Goal: Information Seeking & Learning: Learn about a topic

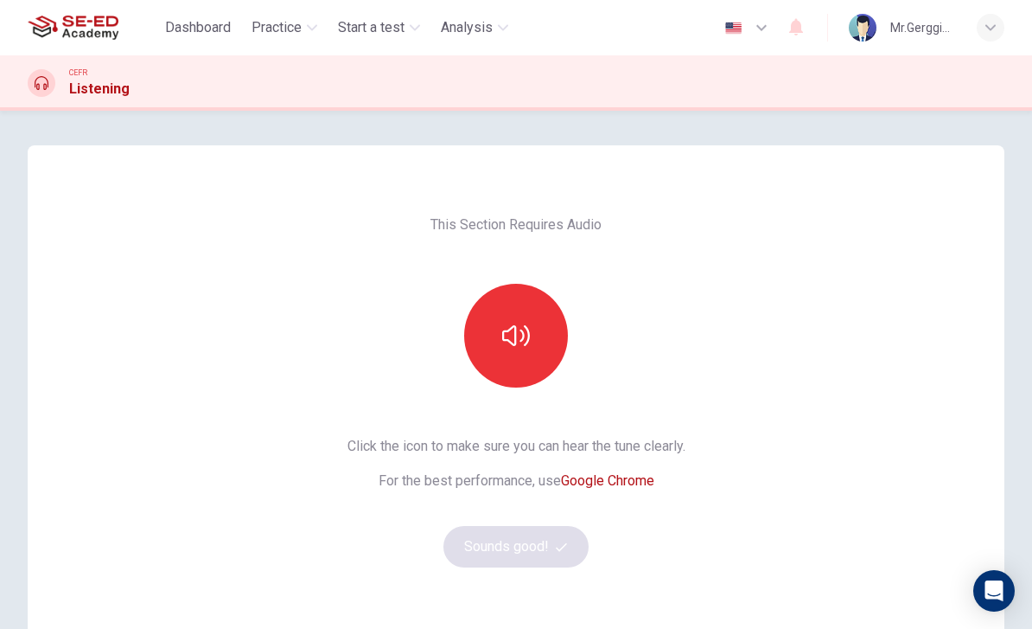
click at [532, 340] on button "button" at bounding box center [516, 336] width 104 height 104
click at [547, 556] on button "Sounds good!" at bounding box center [516, 546] width 145 height 41
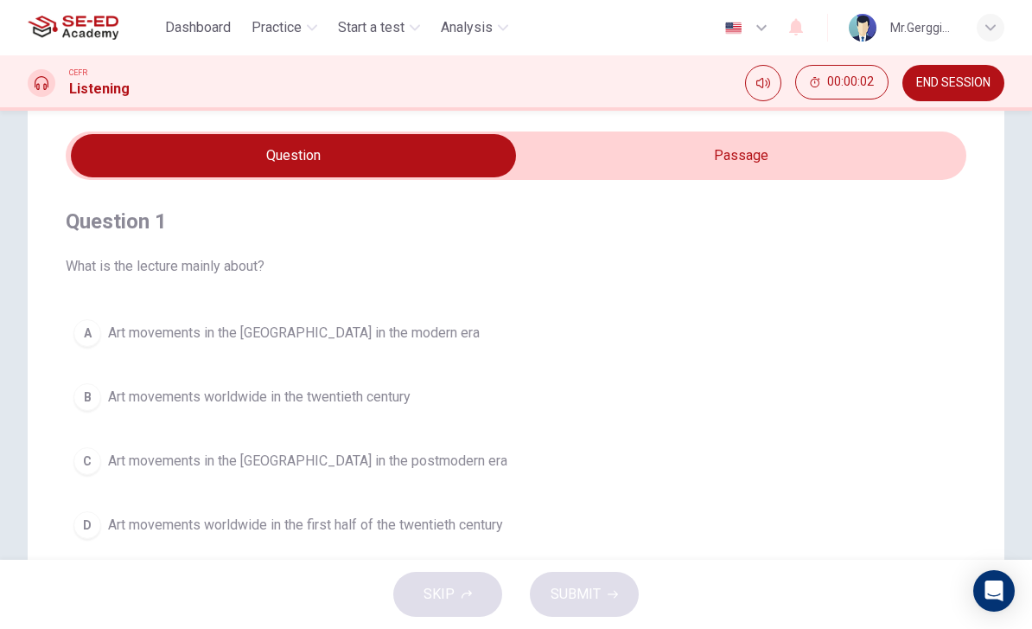
scroll to position [57, 0]
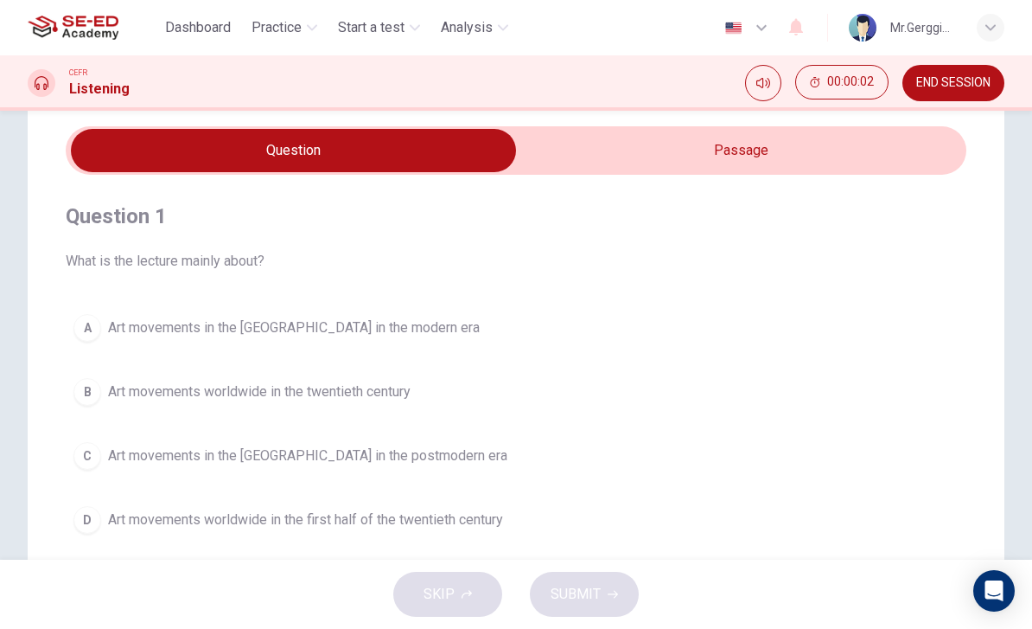
click at [776, 164] on input "checkbox" at bounding box center [293, 150] width 1351 height 43
checkbox input "true"
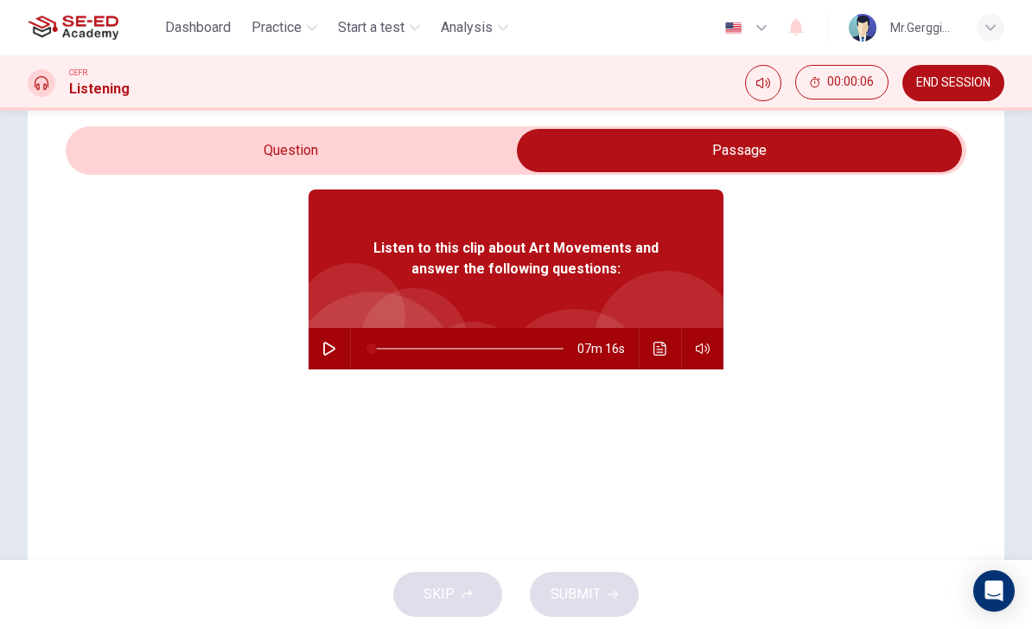
scroll to position [55, 0]
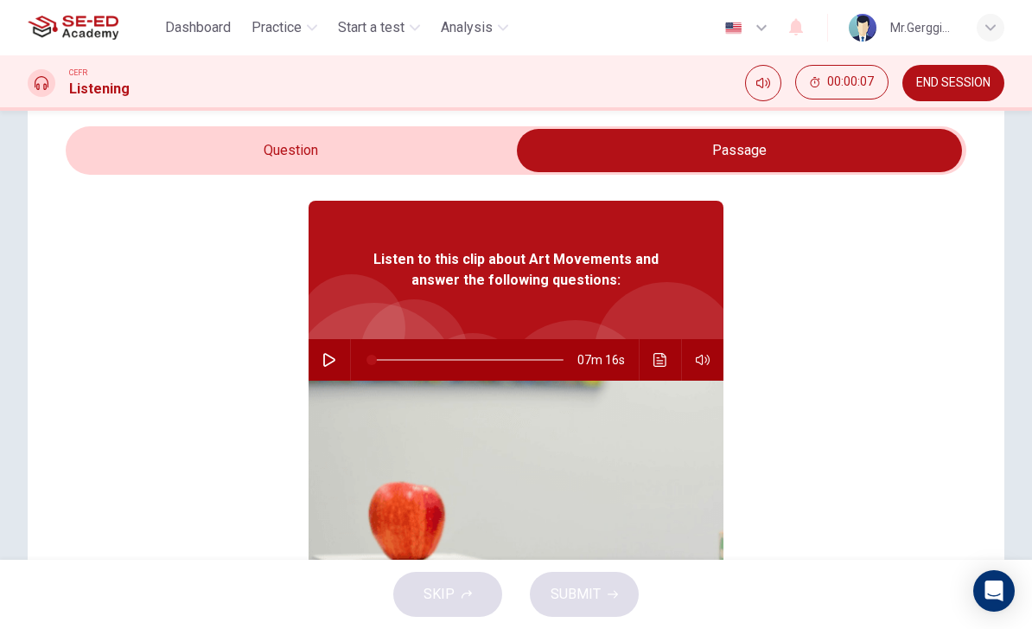
click at [335, 357] on icon "button" at bounding box center [329, 360] width 14 height 14
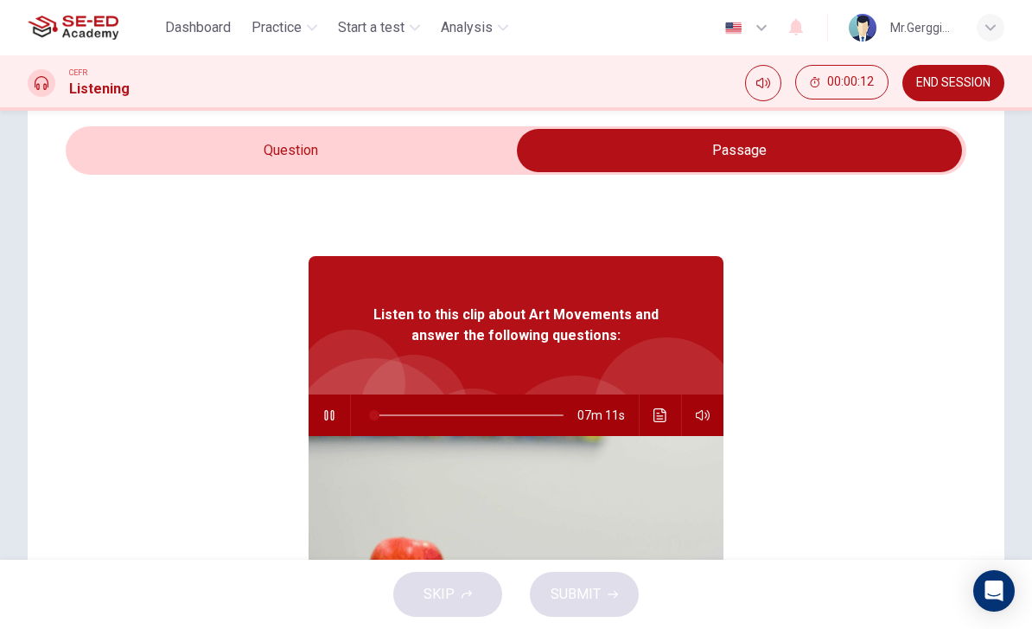
type input "1"
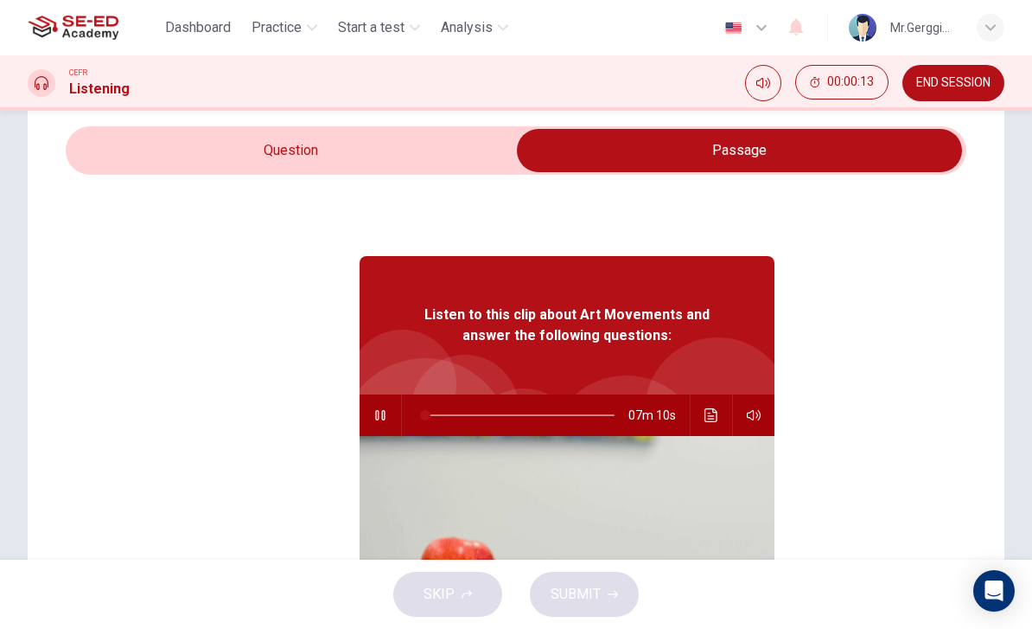
checkbox input "false"
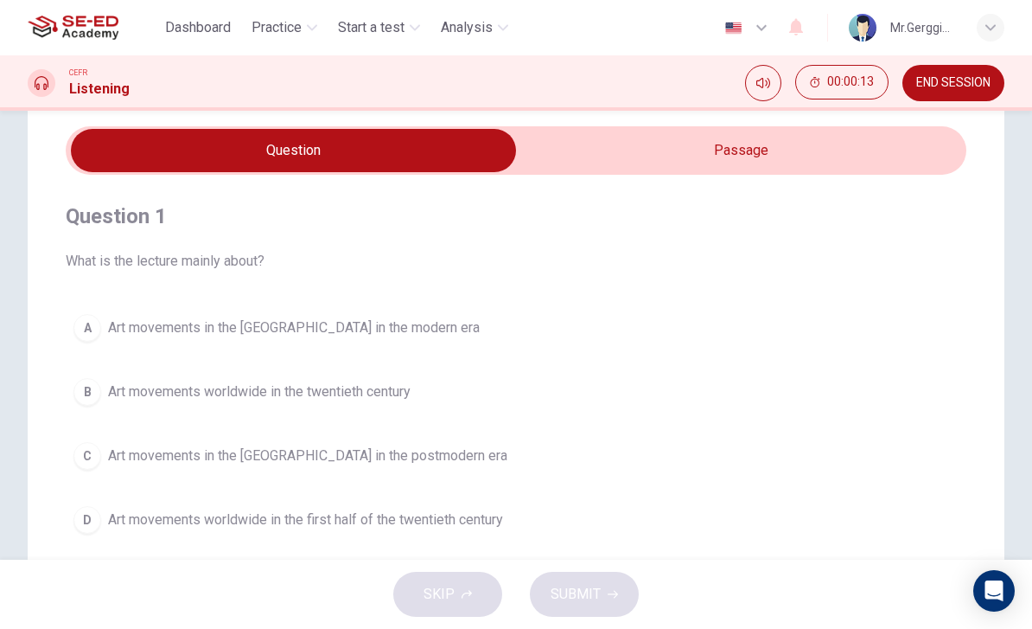
click at [931, 334] on button "A Art movements in the Western World in the modern era" at bounding box center [516, 327] width 901 height 43
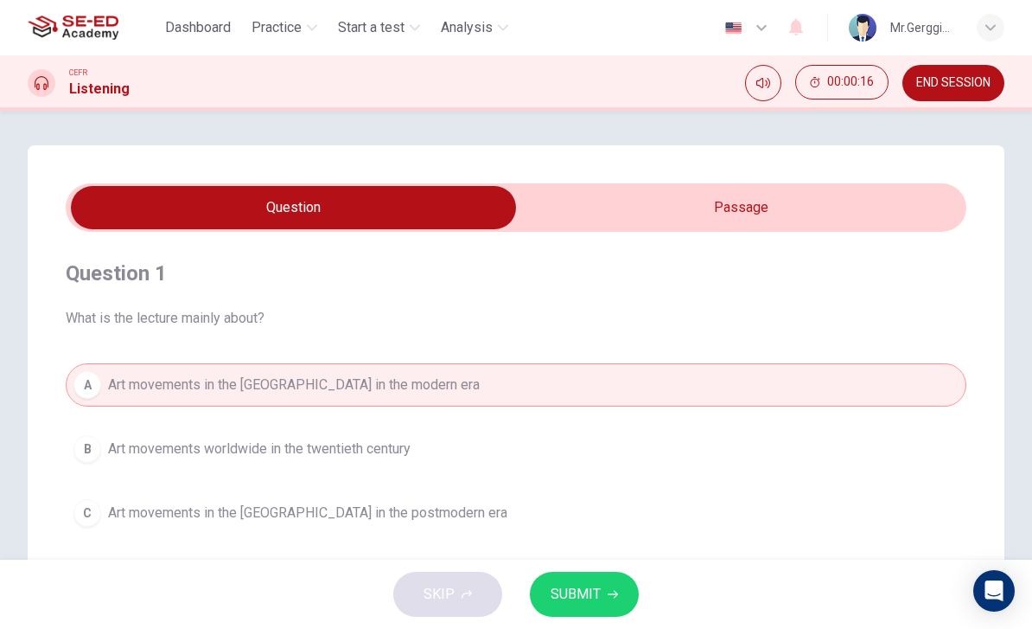
type input "2"
click at [877, 201] on input "checkbox" at bounding box center [293, 207] width 1351 height 43
checkbox input "true"
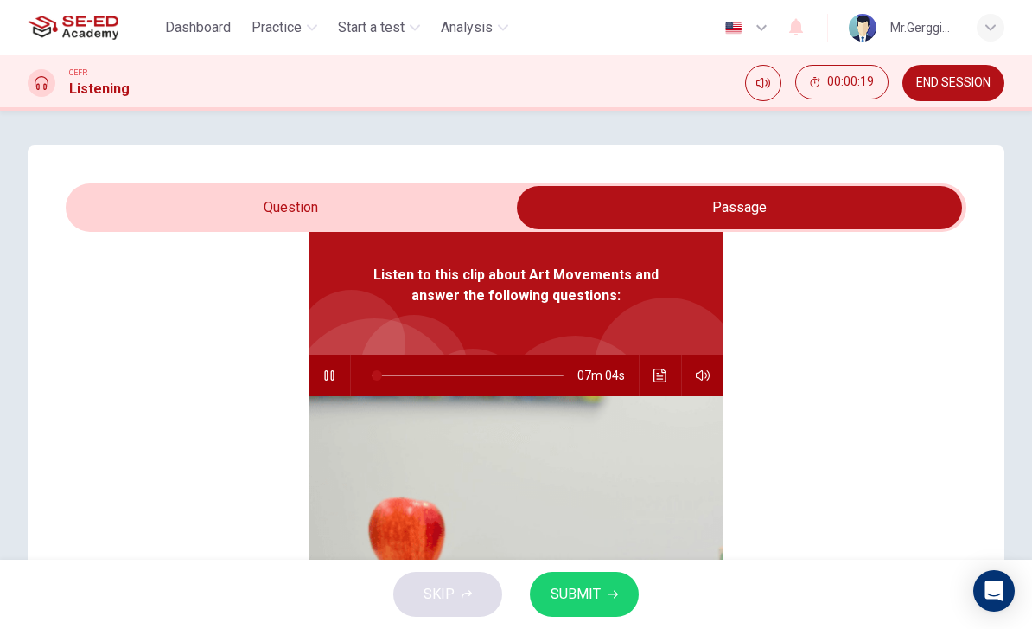
scroll to position [97, 0]
click at [658, 384] on button "Click to see the audio transcription" at bounding box center [661, 374] width 28 height 41
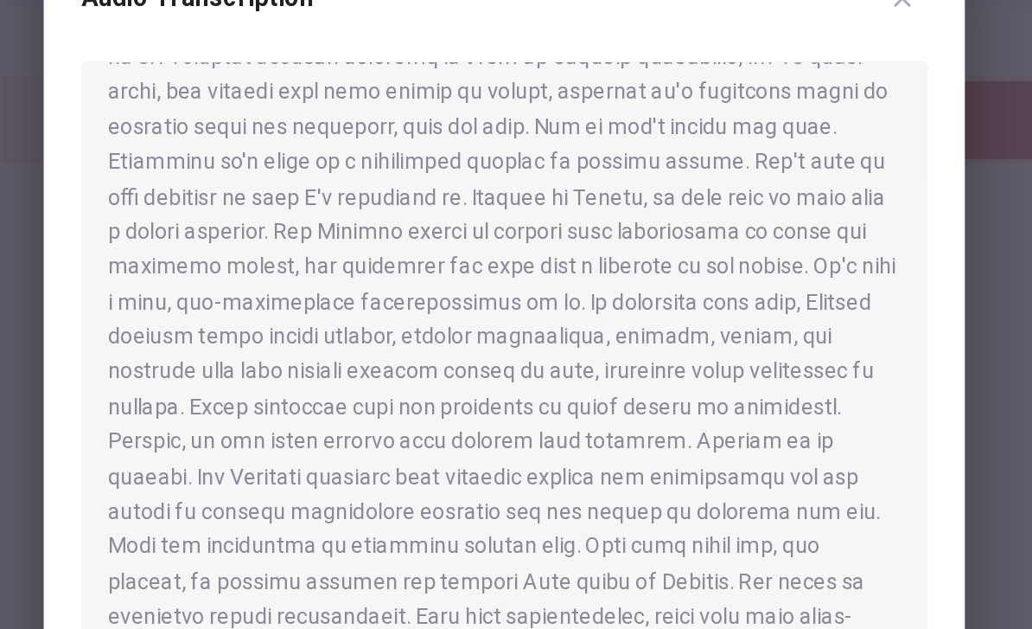
scroll to position [299, 0]
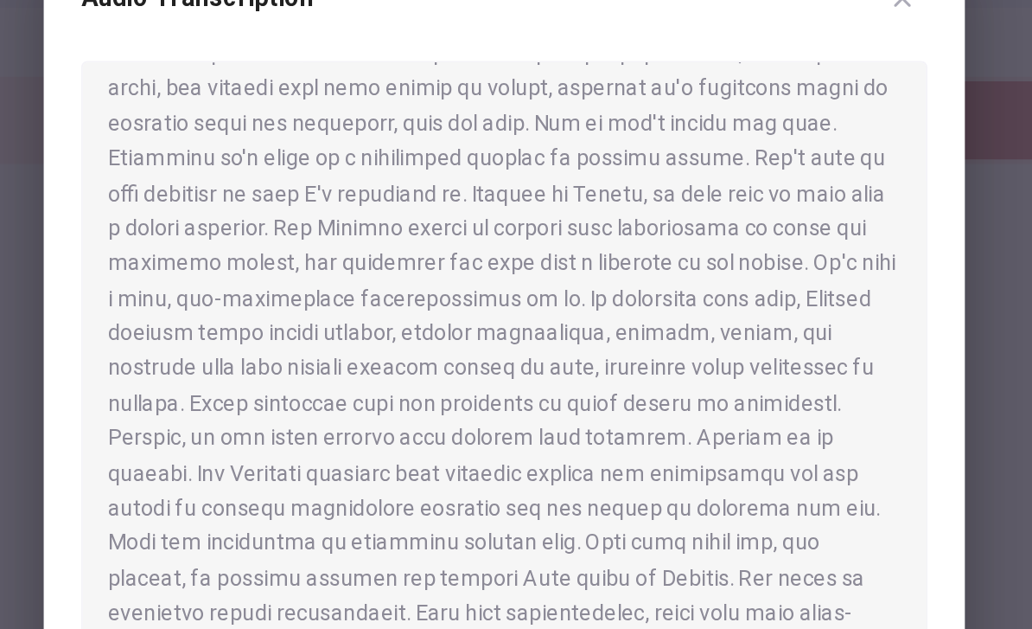
click at [325, 175] on div at bounding box center [516, 339] width 469 height 329
click at [551, 86] on div at bounding box center [516, 314] width 1032 height 629
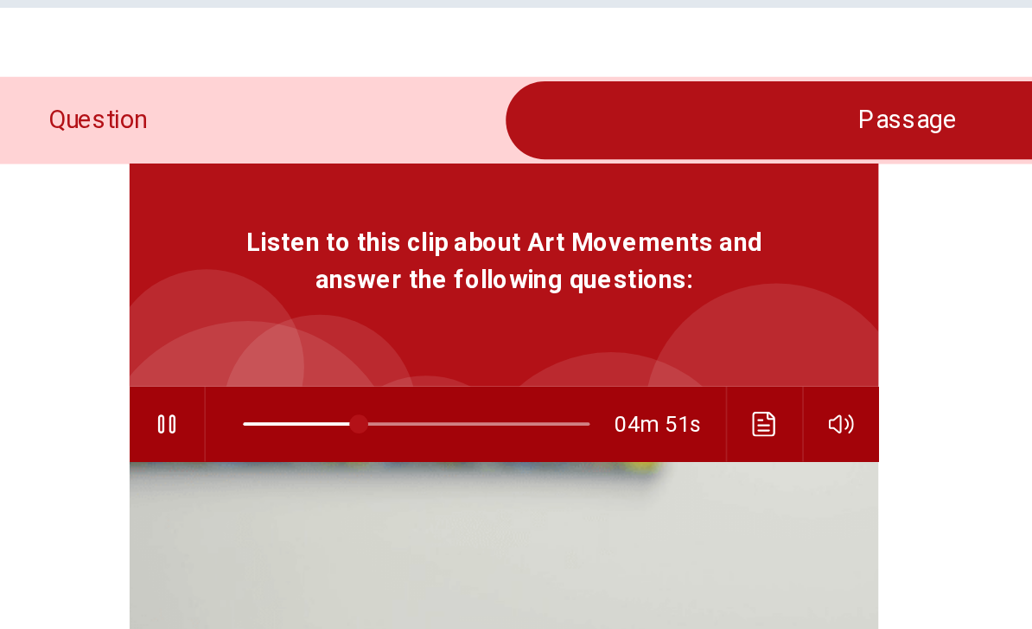
scroll to position [0, 0]
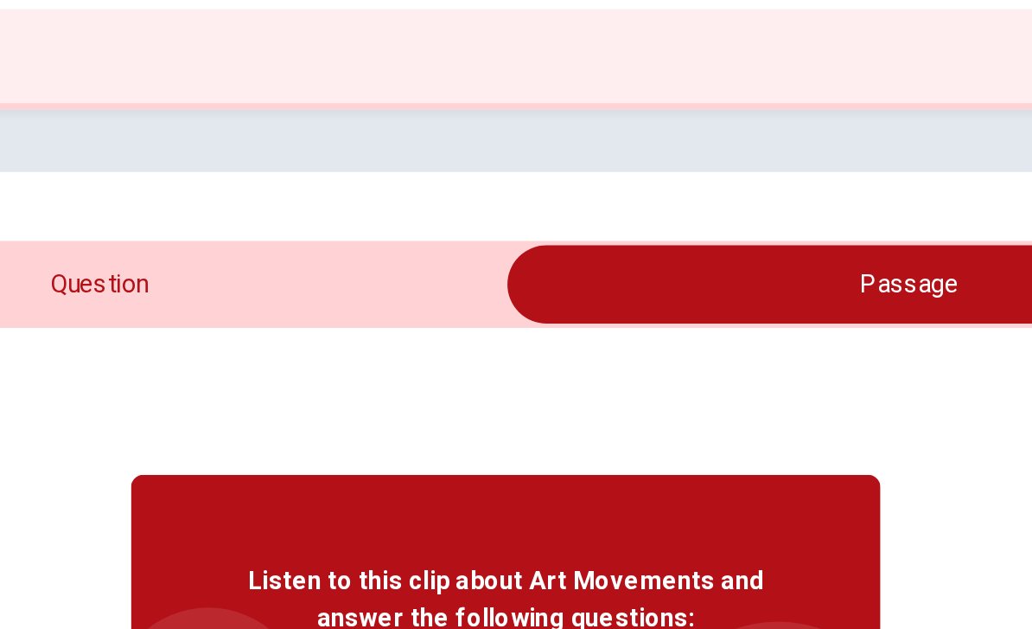
type input "34"
checkbox input "false"
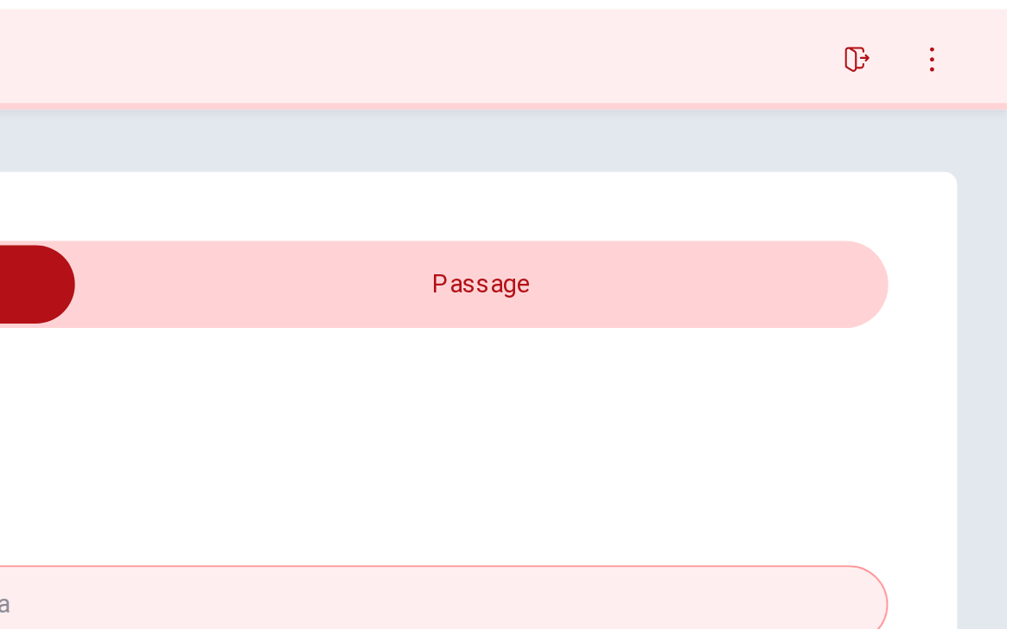
type input "35"
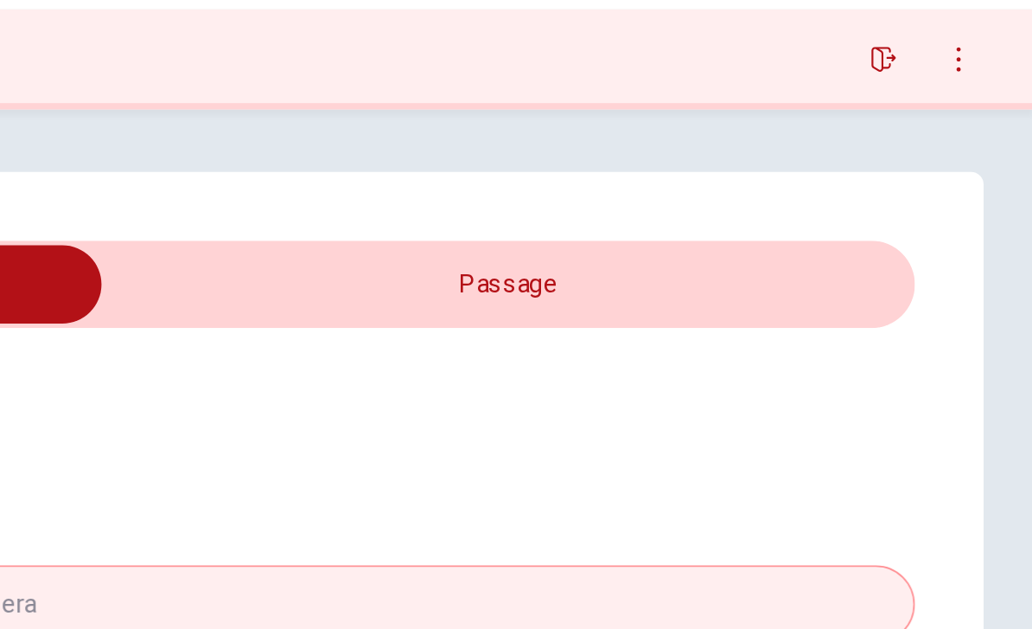
click at [361, 186] on input "checkbox" at bounding box center [293, 207] width 1351 height 43
checkbox input "true"
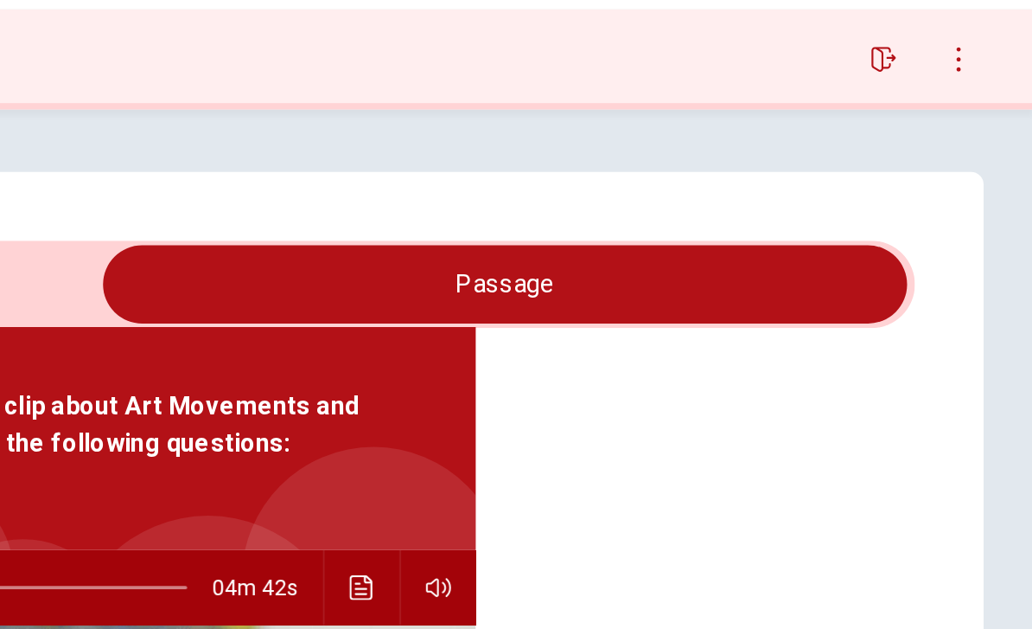
scroll to position [97, 0]
click at [654, 368] on icon "Click to see the audio transcription" at bounding box center [661, 375] width 14 height 14
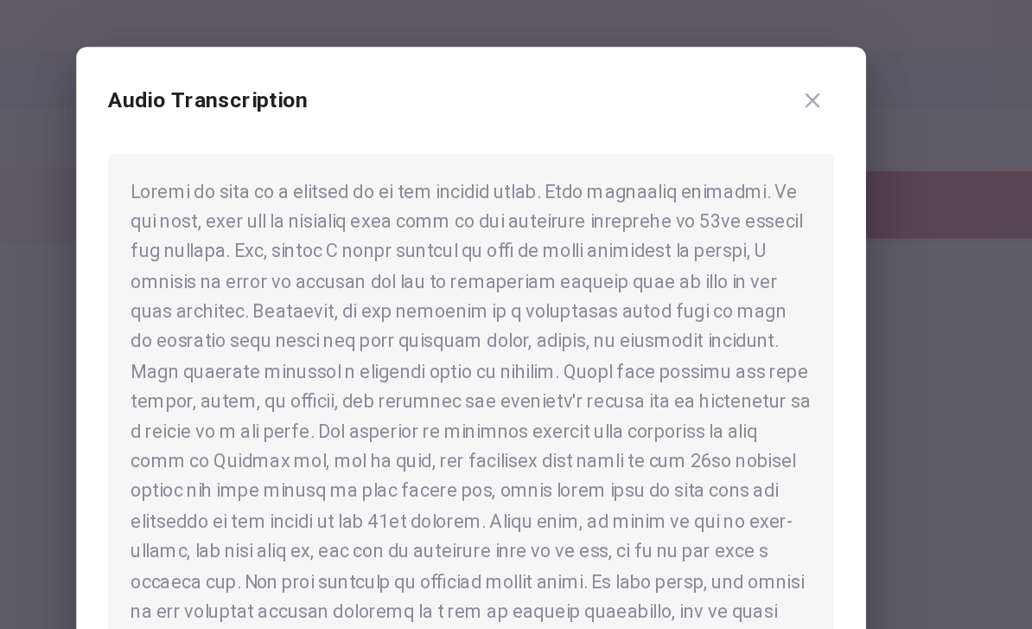
scroll to position [0, 0]
click at [571, 273] on div at bounding box center [516, 314] width 1032 height 629
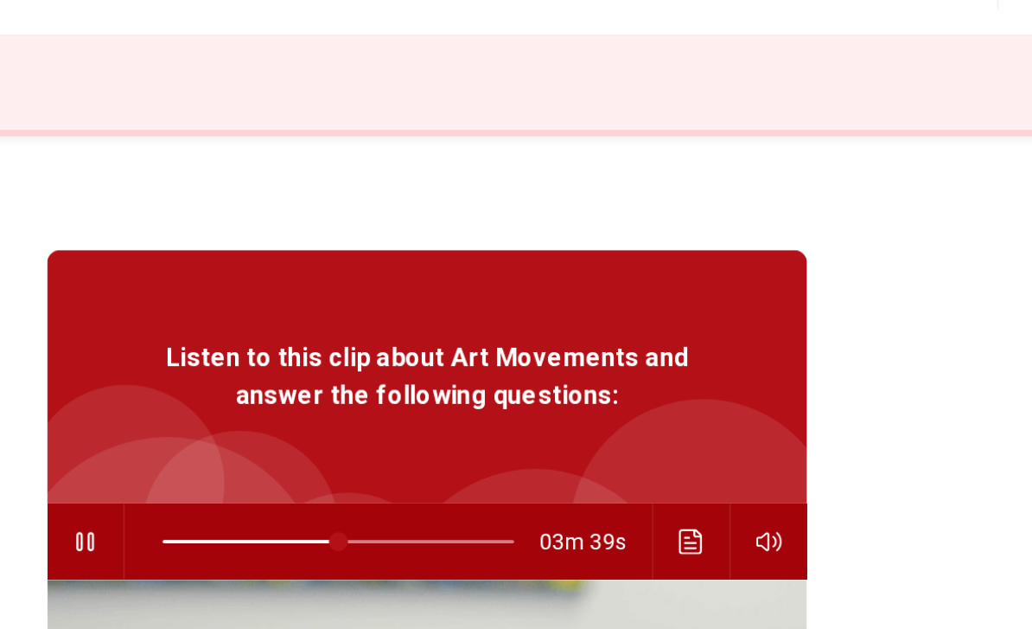
scroll to position [162, 0]
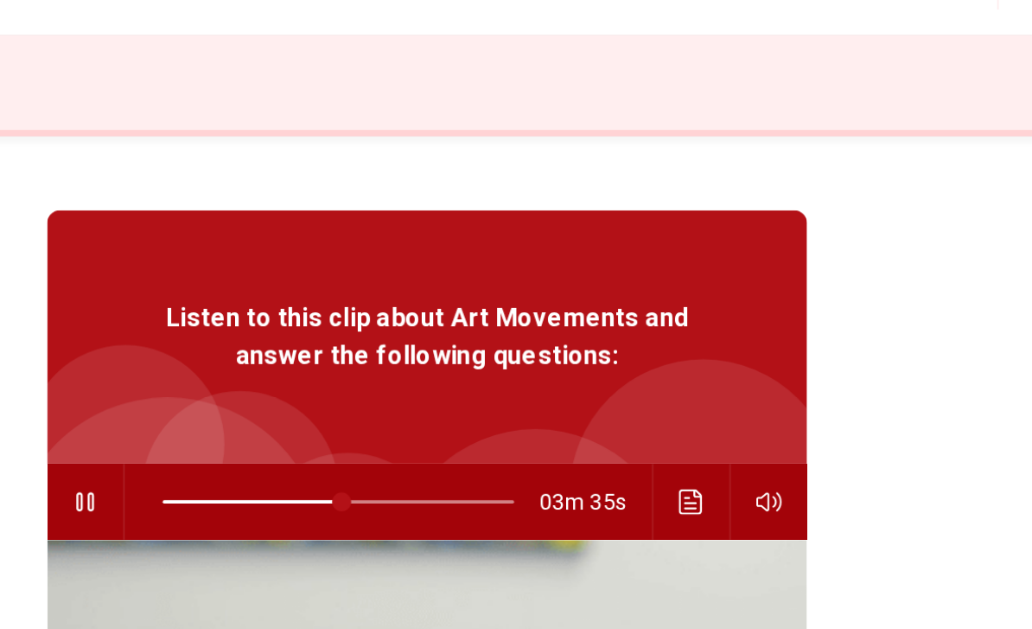
click at [654, 303] on icon "Click to see the audio transcription" at bounding box center [661, 310] width 14 height 14
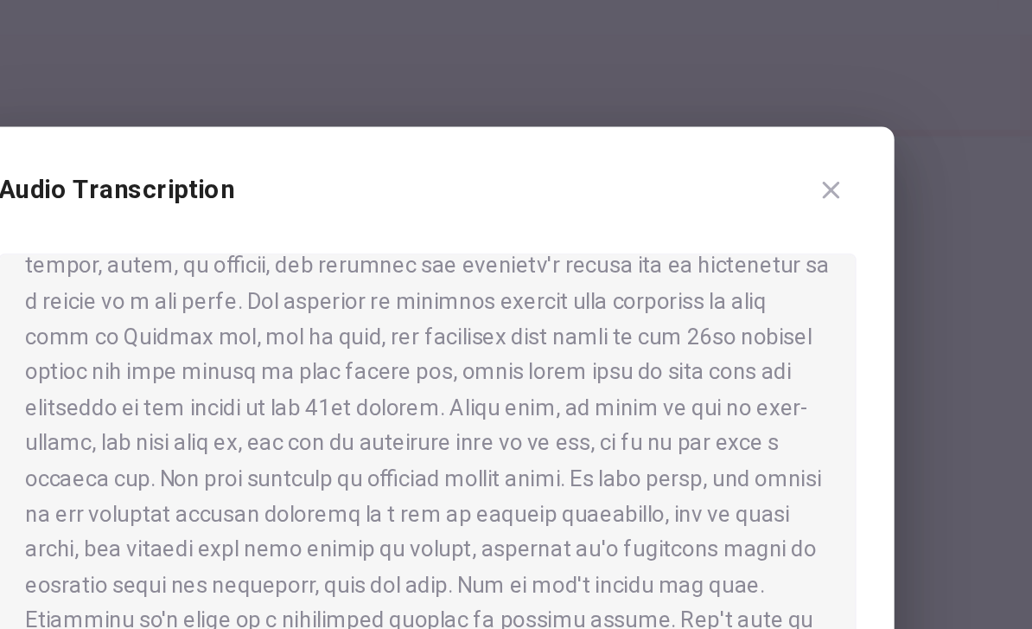
scroll to position [160, 0]
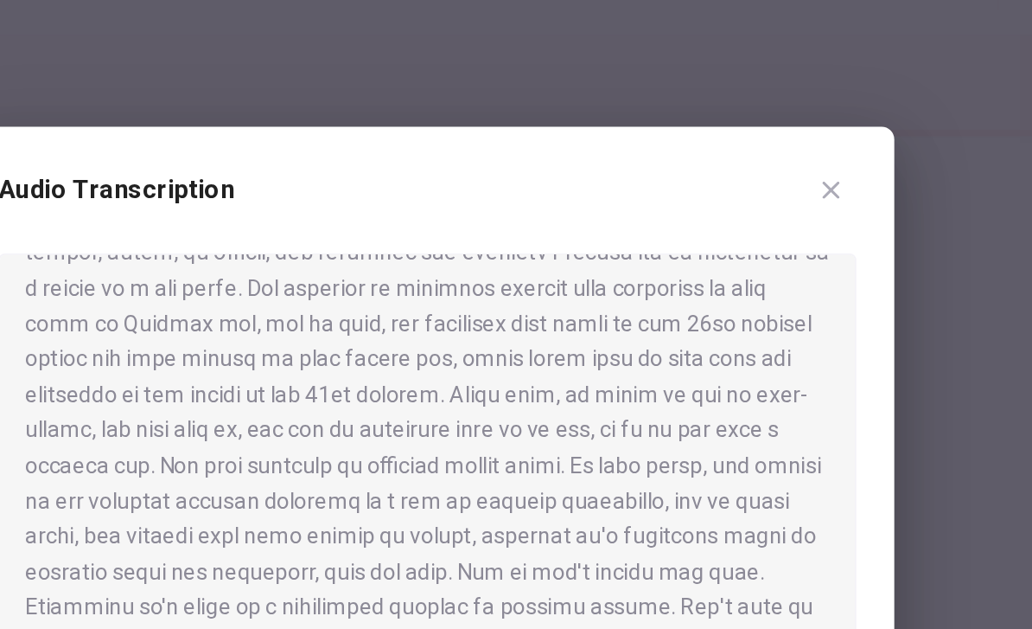
click at [730, 133] on icon "button" at bounding box center [737, 140] width 14 height 14
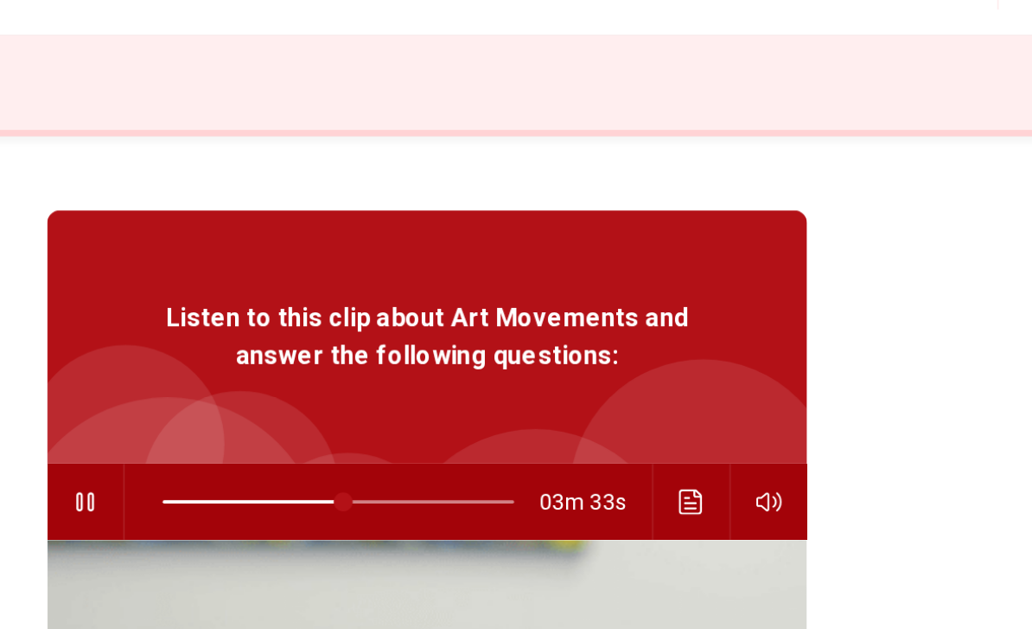
type input "51"
checkbox input "false"
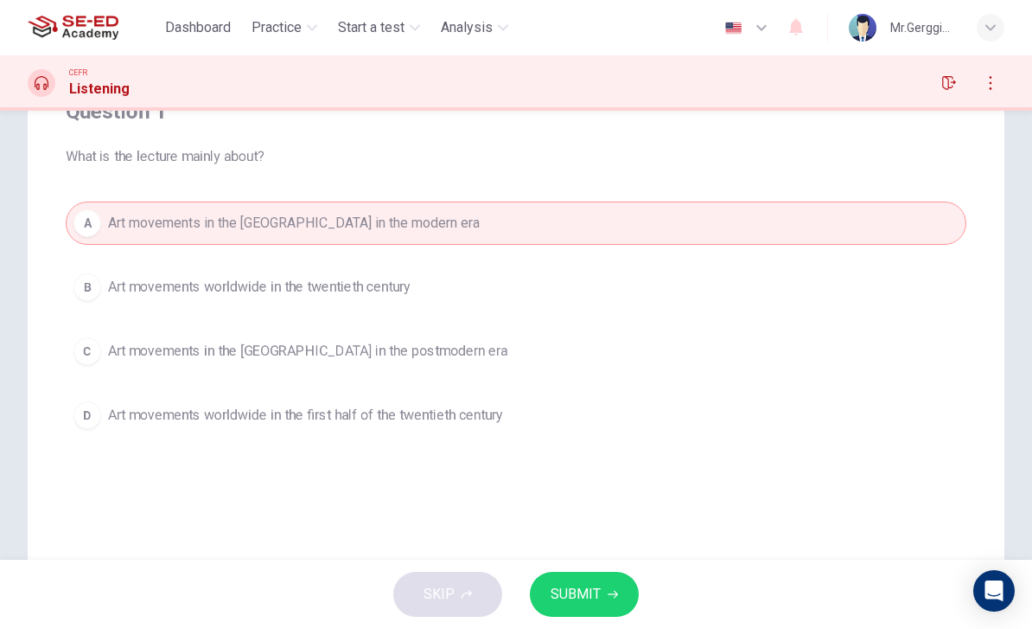
click at [591, 280] on button "B Art movements worldwide in the twentieth century" at bounding box center [516, 286] width 901 height 43
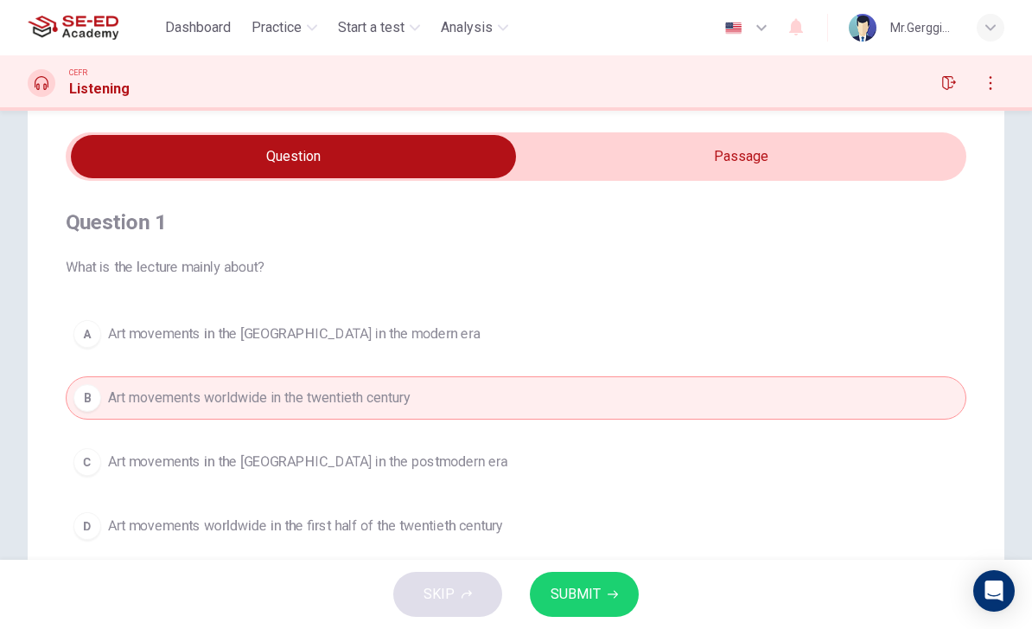
scroll to position [20, 0]
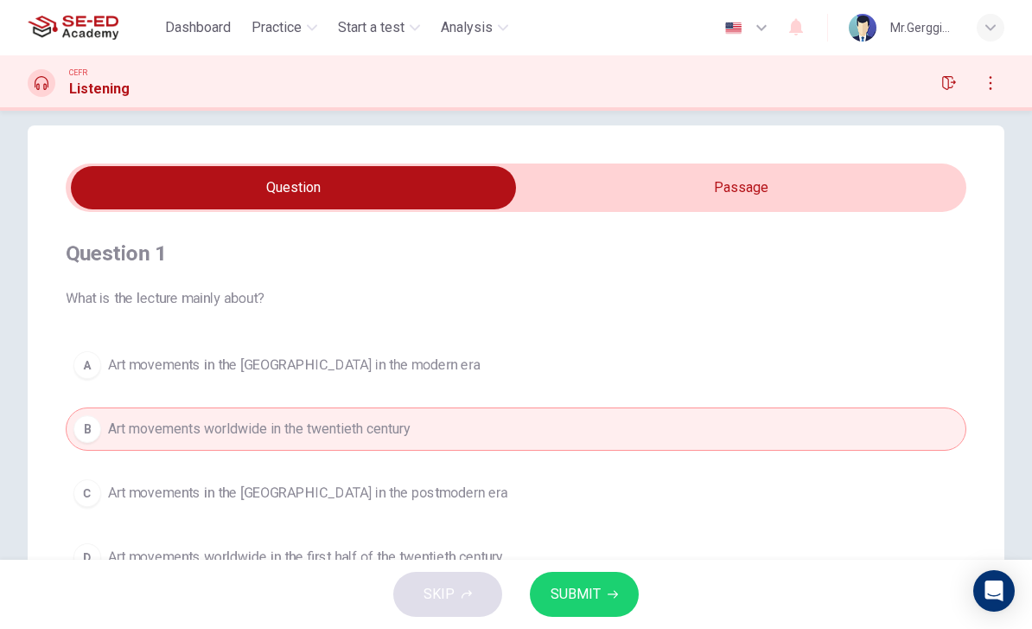
type input "58"
click at [790, 191] on input "checkbox" at bounding box center [293, 187] width 1351 height 43
checkbox input "true"
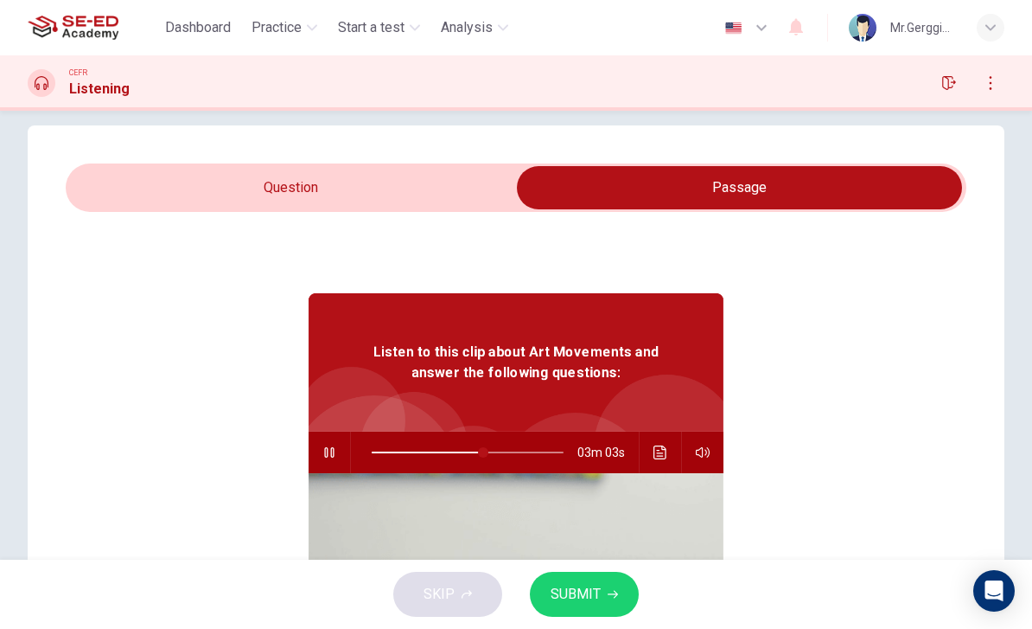
click at [674, 450] on button "Click to see the audio transcription" at bounding box center [661, 451] width 28 height 41
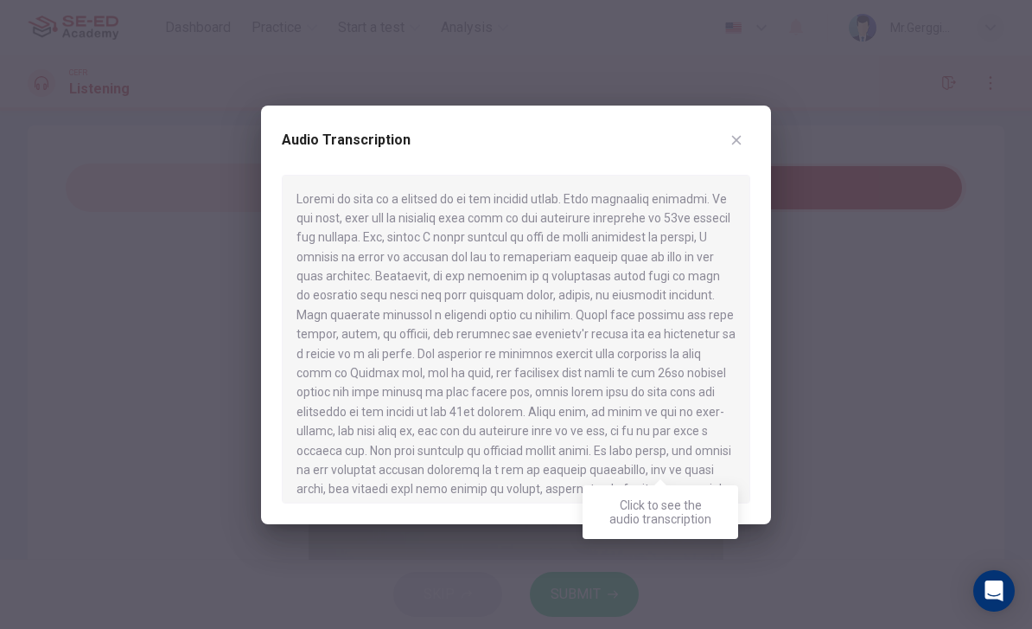
click at [699, 514] on div "Click to see the audio transcription" at bounding box center [661, 512] width 156 height 54
click at [719, 479] on div at bounding box center [516, 339] width 469 height 329
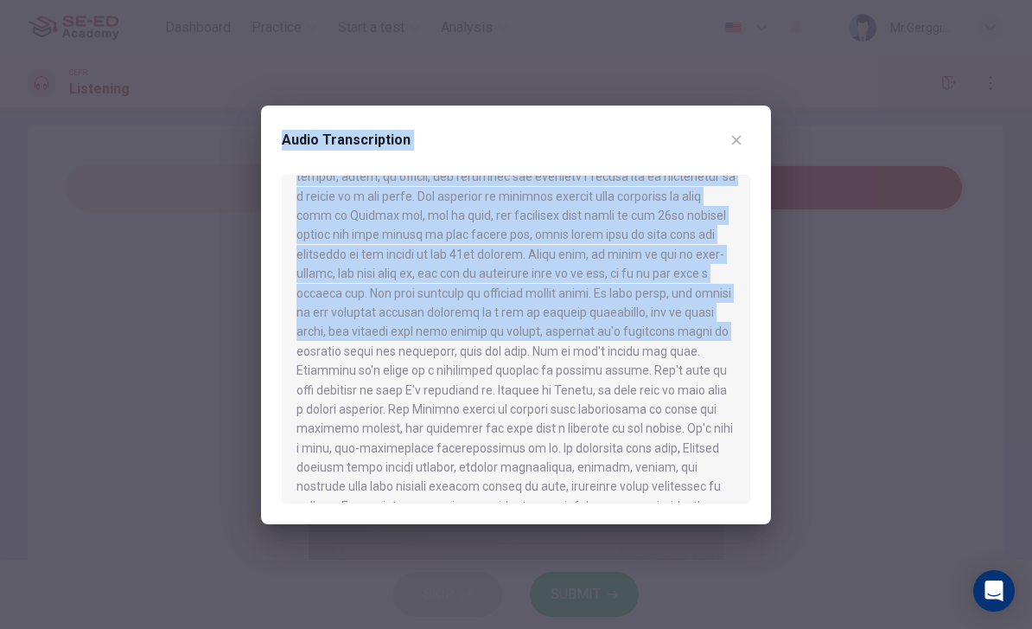
scroll to position [220, 0]
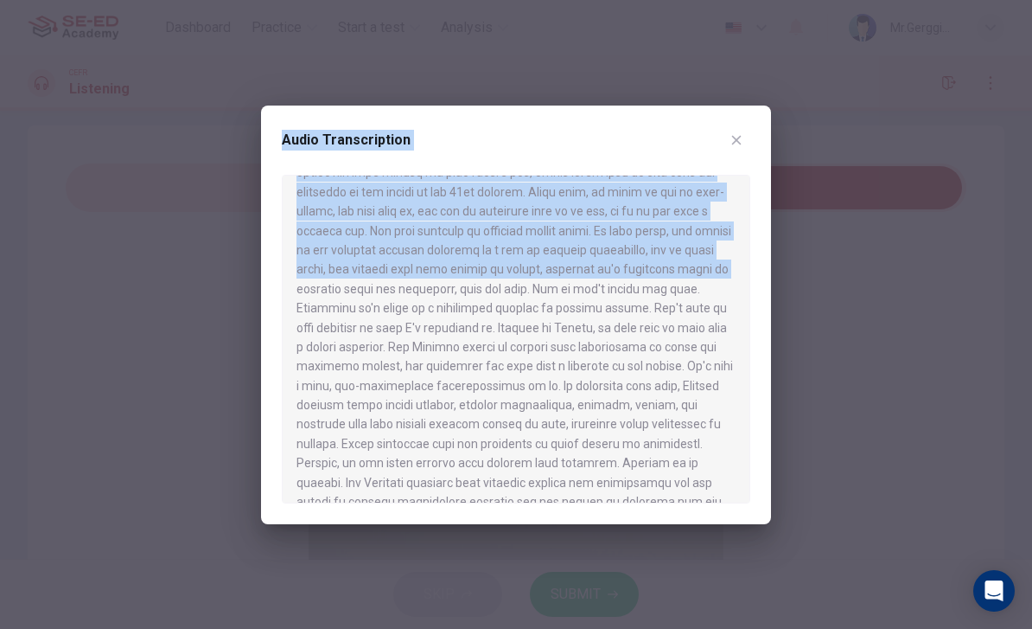
click at [792, 431] on div at bounding box center [516, 314] width 1032 height 629
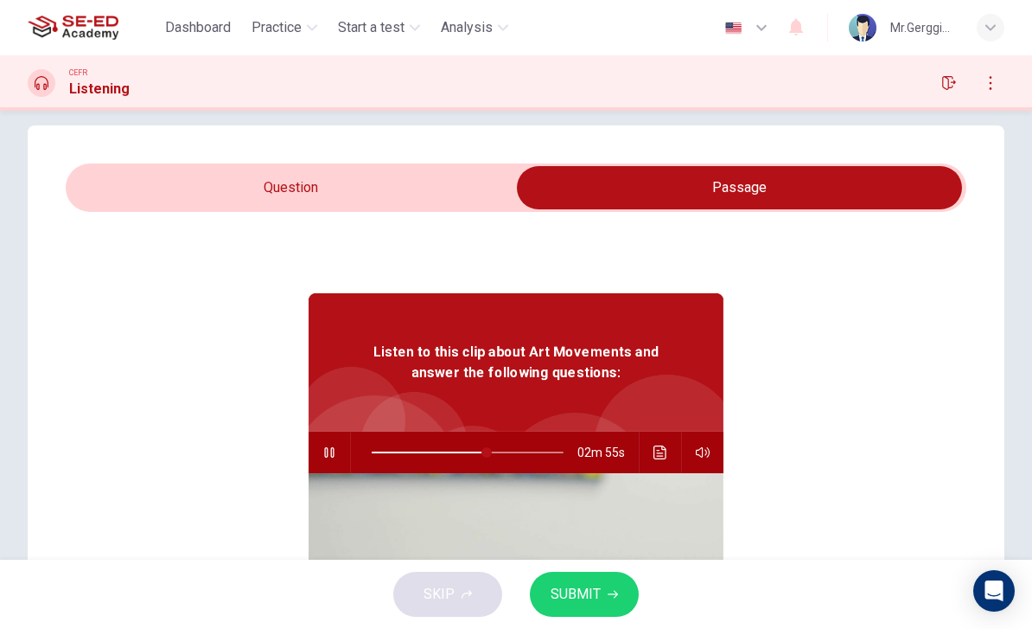
click at [661, 455] on icon "Click to see the audio transcription" at bounding box center [661, 452] width 14 height 14
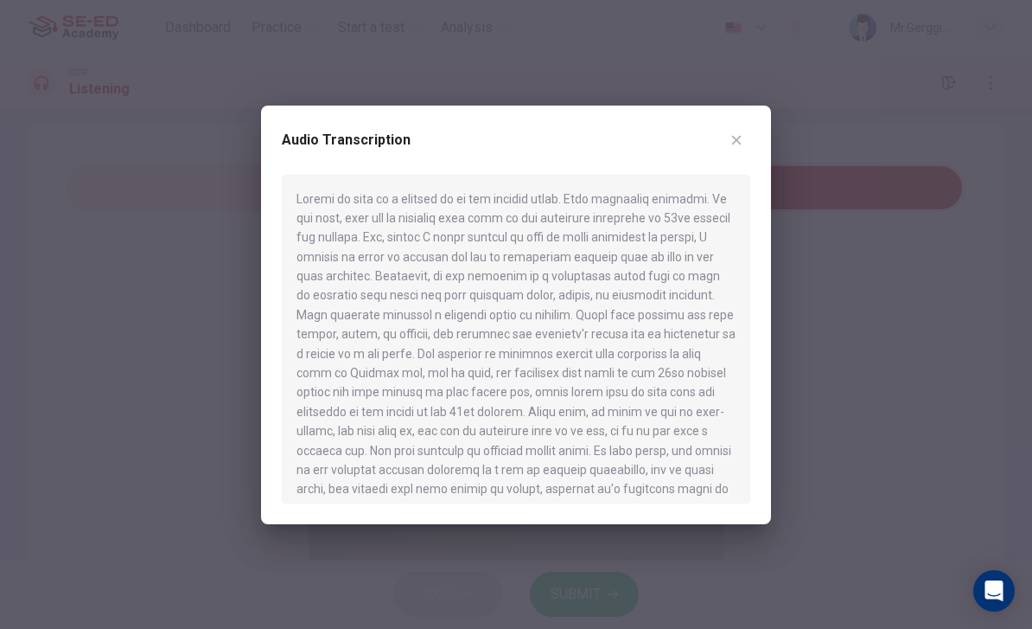
click at [570, 328] on div at bounding box center [516, 339] width 469 height 329
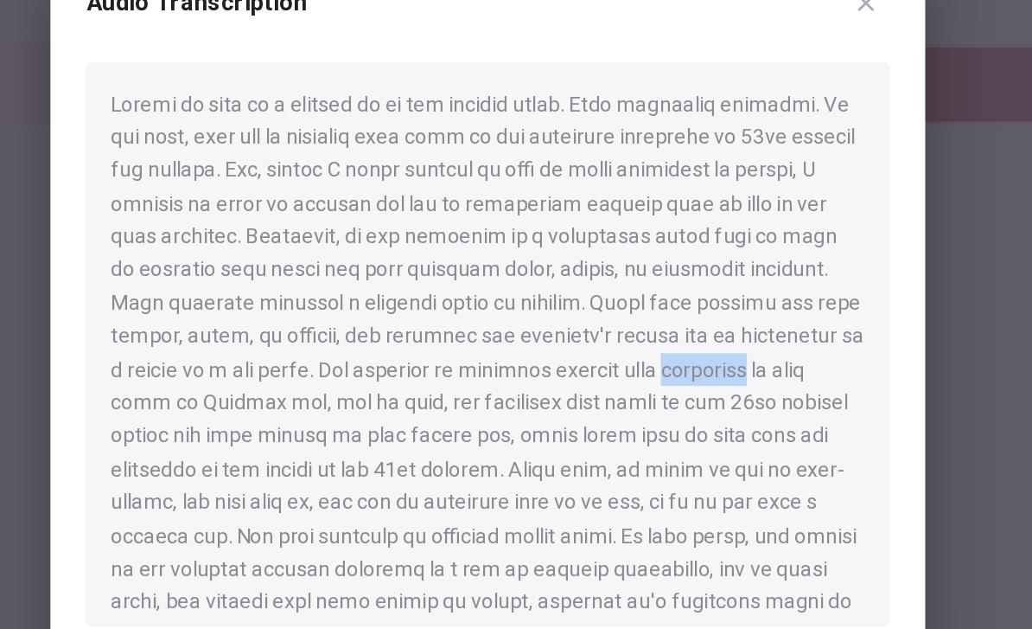
click at [308, 196] on div at bounding box center [516, 339] width 469 height 329
click at [372, 220] on div at bounding box center [516, 339] width 469 height 329
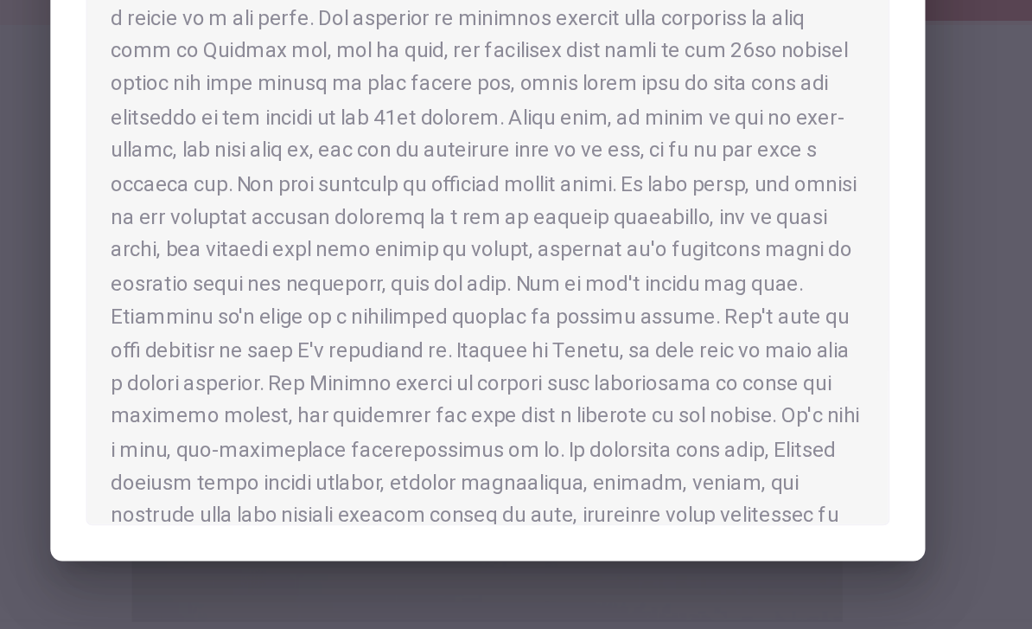
scroll to position [145, 0]
click at [574, 177] on div at bounding box center [516, 314] width 1032 height 629
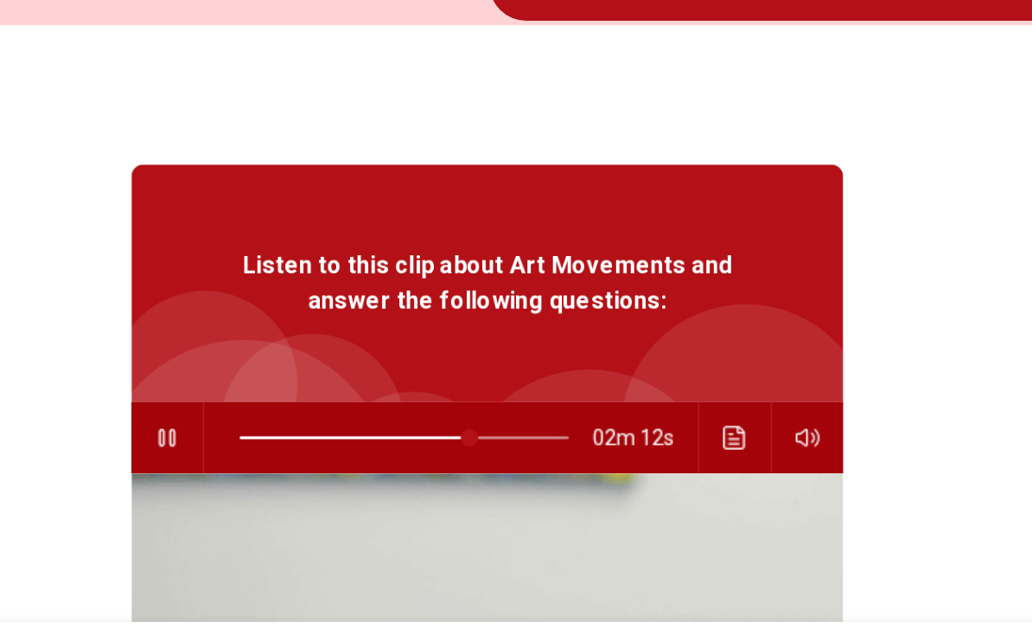
click at [654, 445] on icon "Click to see the audio transcription" at bounding box center [661, 452] width 14 height 14
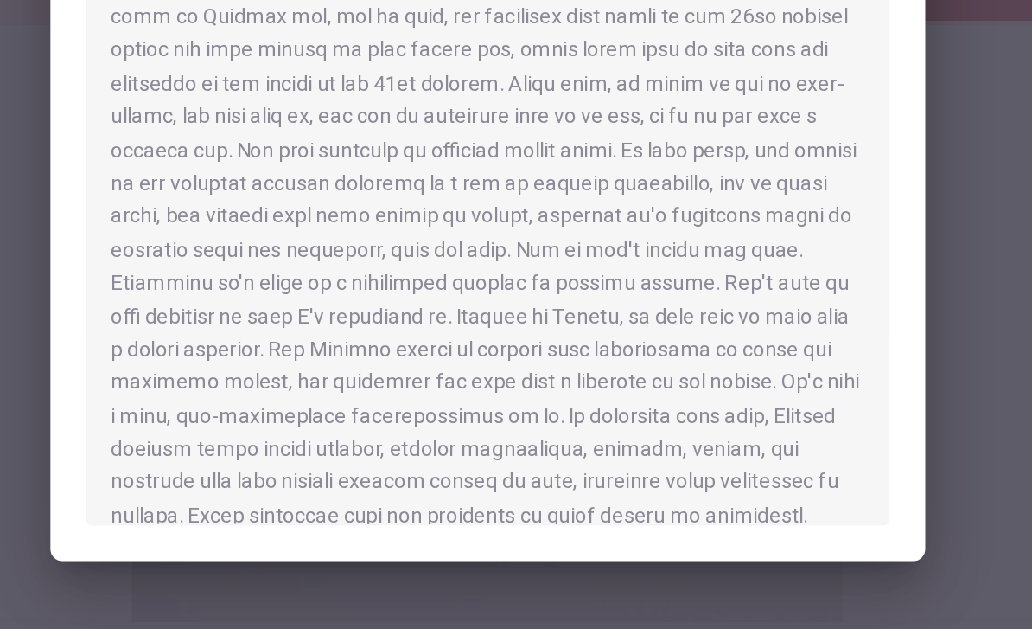
scroll to position [184, 0]
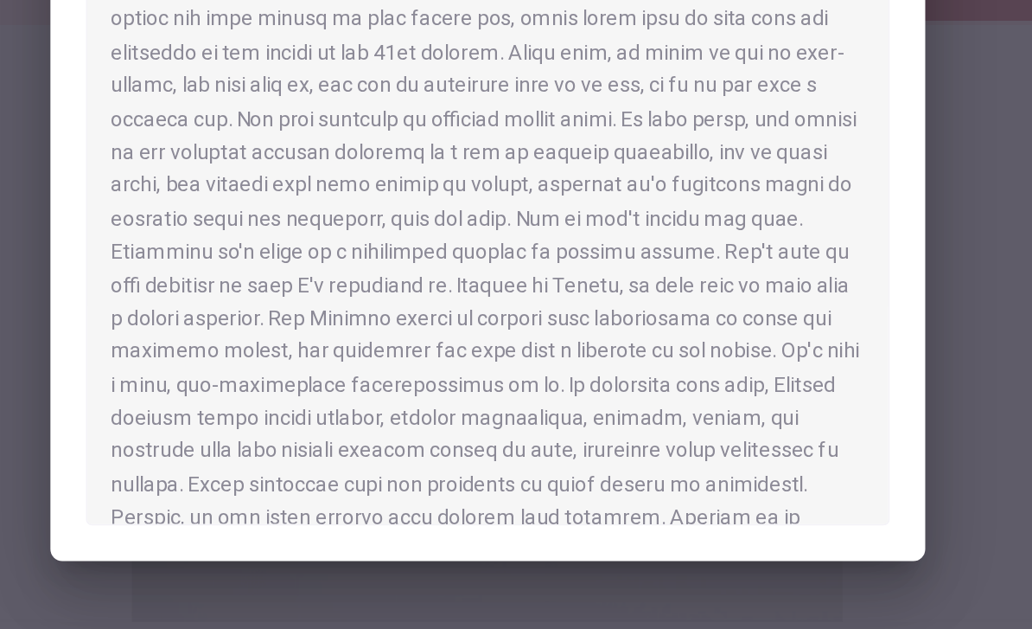
click at [553, 246] on div at bounding box center [516, 314] width 1032 height 629
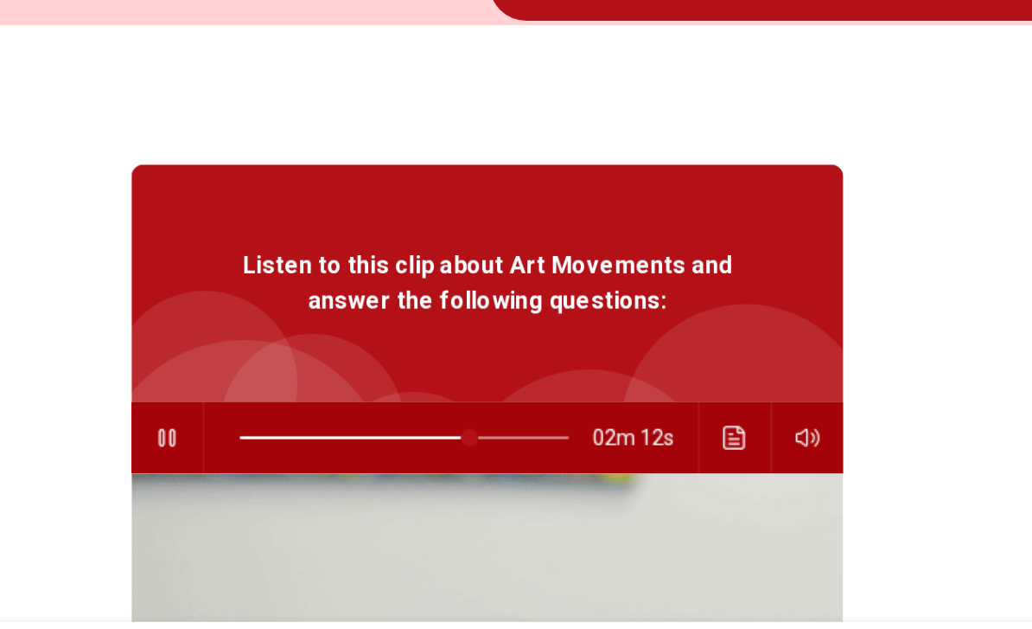
click at [563, 277] on div "Listen to this clip about Art Movements and answer the following questions: 02m…" at bounding box center [516, 545] width 901 height 667
click at [322, 445] on icon "button" at bounding box center [329, 452] width 14 height 14
click at [316, 431] on button "button" at bounding box center [330, 451] width 28 height 41
click at [654, 445] on icon "Click to see the audio transcription" at bounding box center [661, 452] width 14 height 14
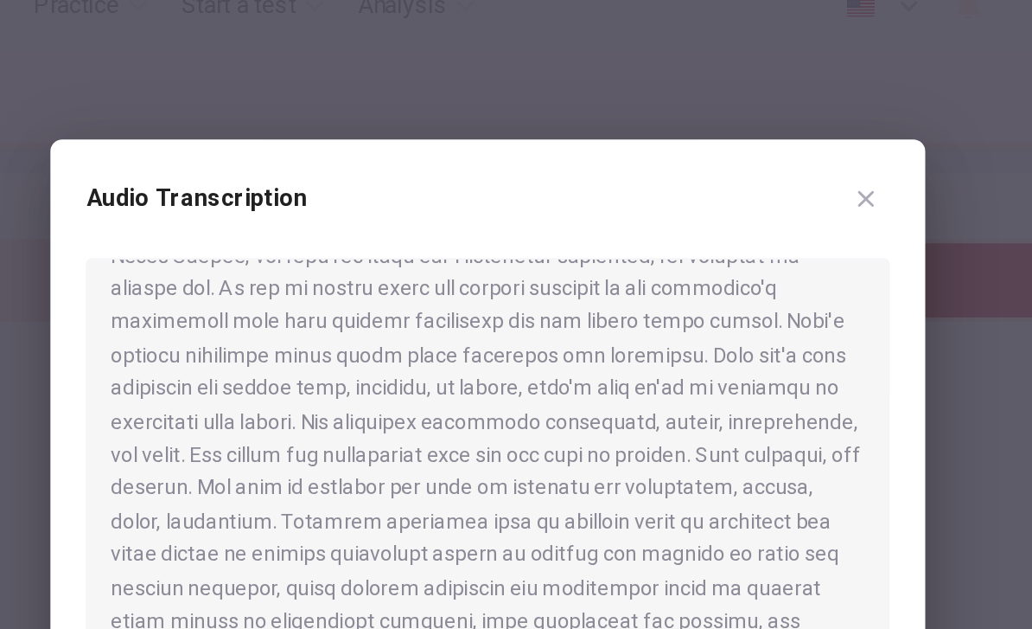
scroll to position [1070, 0]
click at [730, 133] on icon "button" at bounding box center [737, 140] width 14 height 14
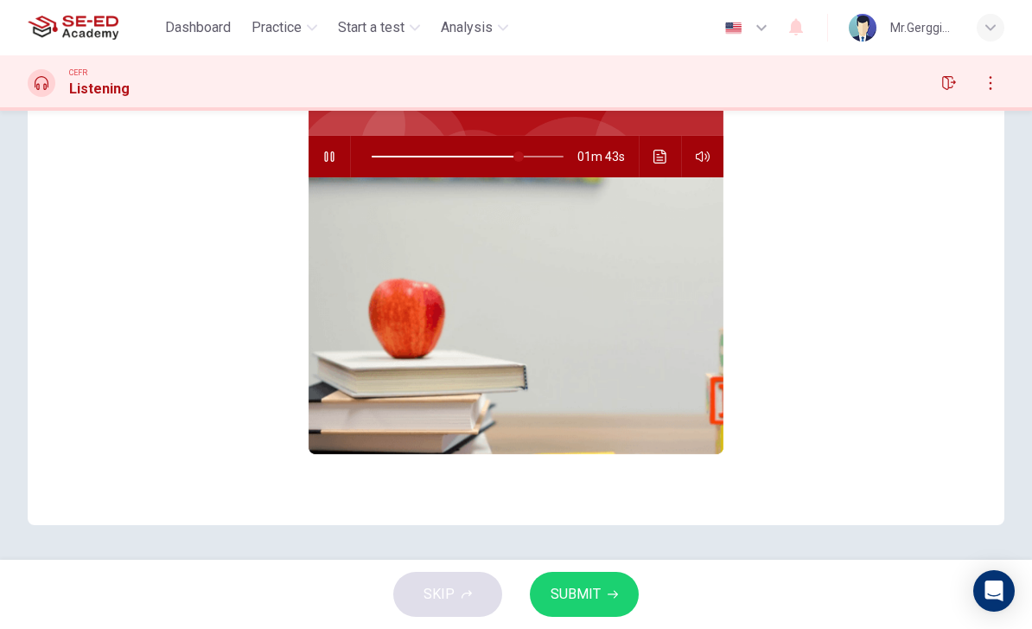
scroll to position [0, 0]
click at [666, 140] on button "Click to see the audio transcription" at bounding box center [661, 156] width 28 height 41
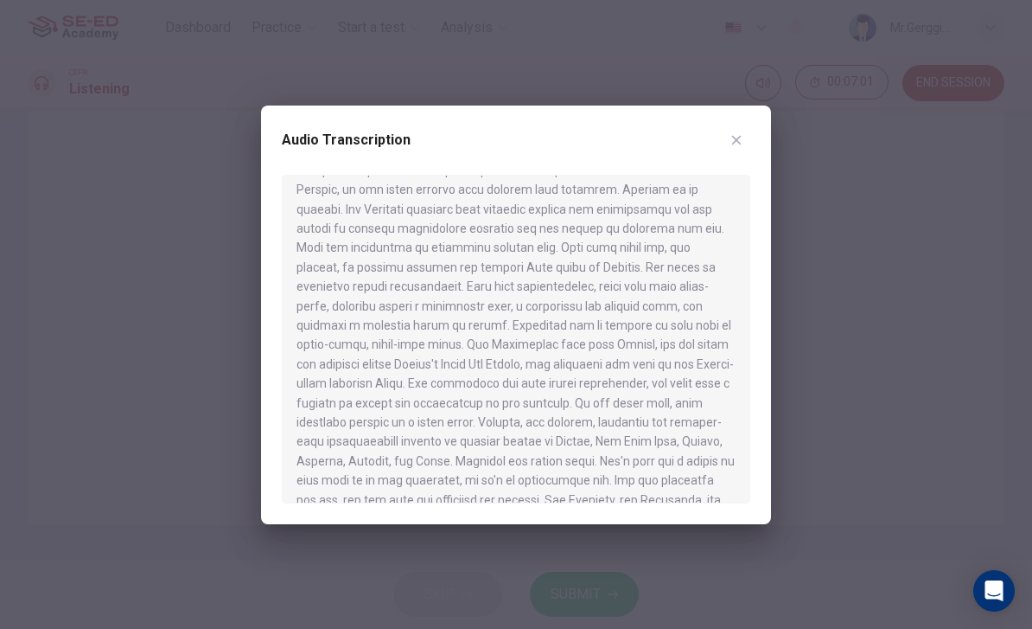
scroll to position [494, 0]
click at [742, 129] on button "button" at bounding box center [737, 140] width 28 height 28
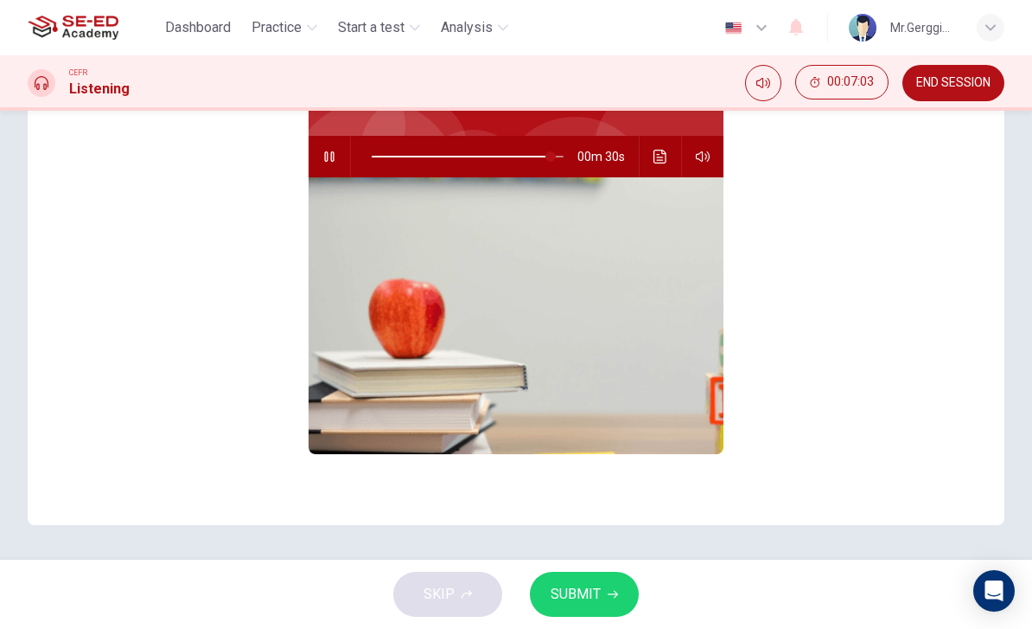
scroll to position [316, 0]
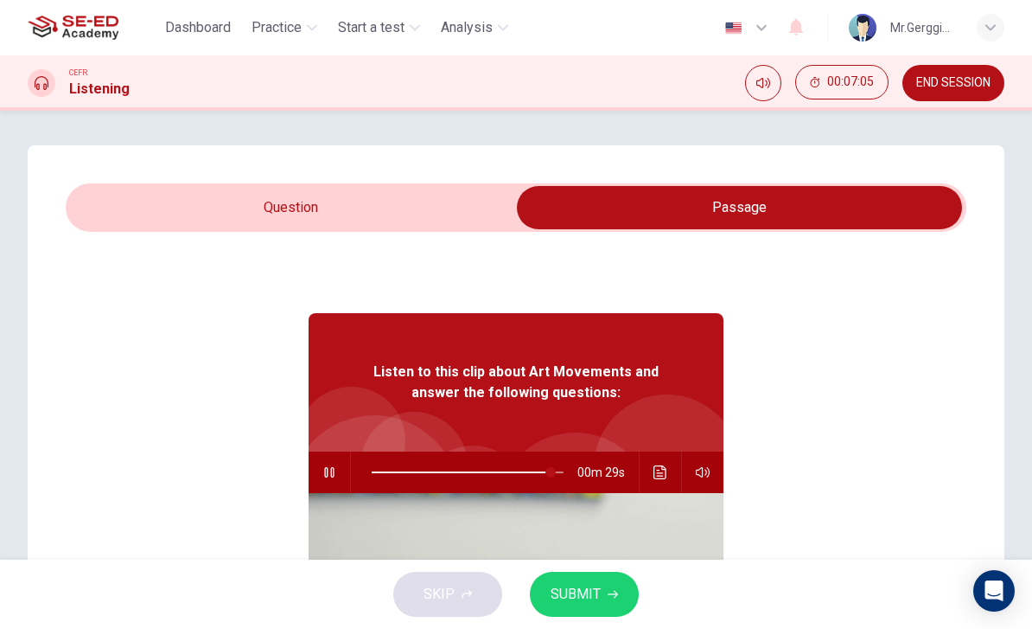
type input "94"
click at [190, 220] on input "checkbox" at bounding box center [739, 207] width 1351 height 43
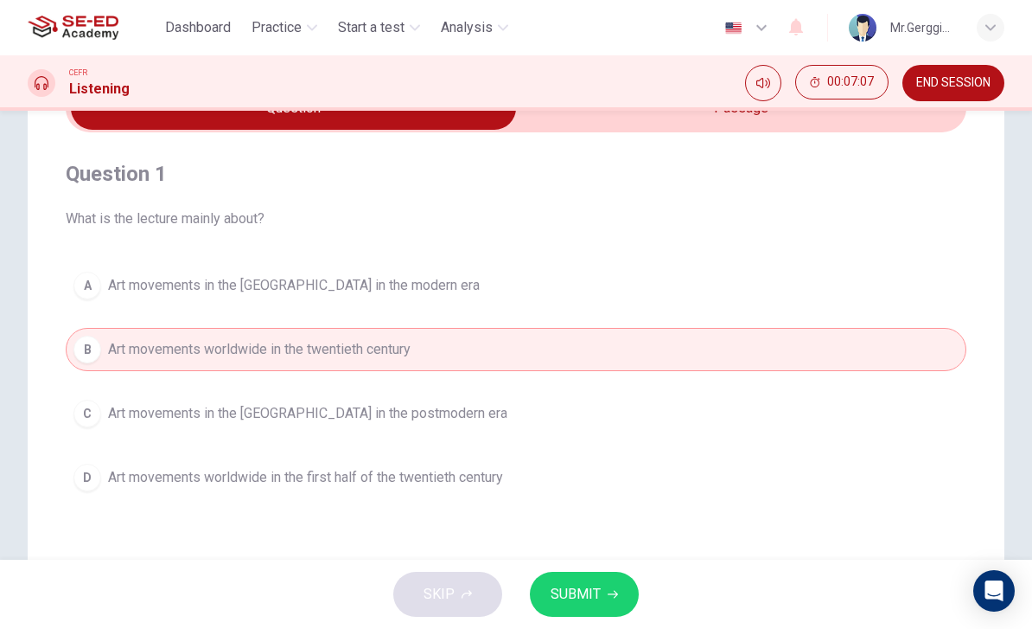
scroll to position [149, 0]
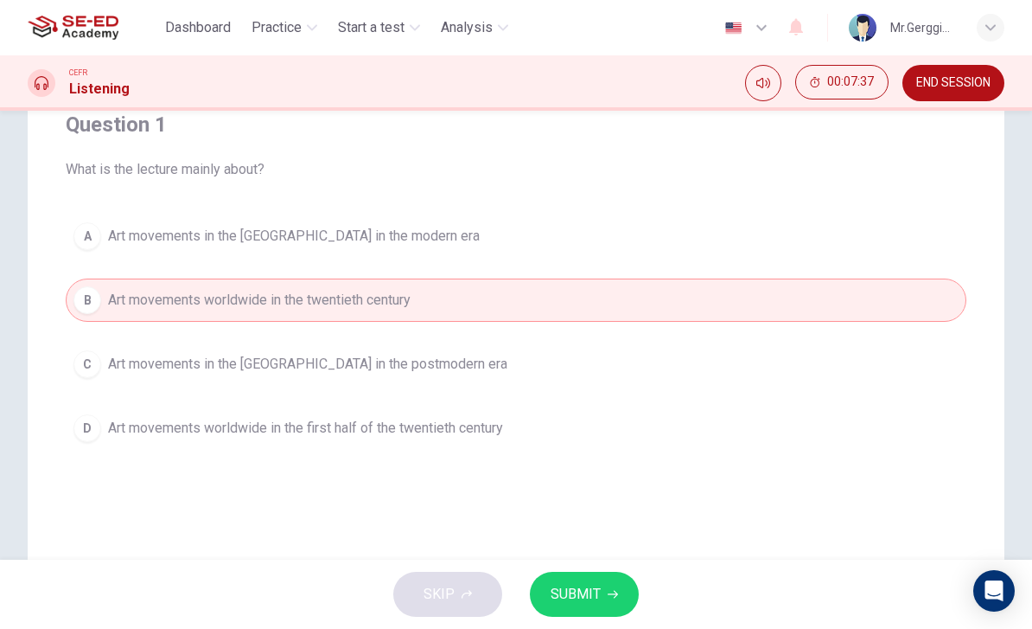
click at [138, 440] on button "D Art movements worldwide in the first half of the twentieth century" at bounding box center [516, 427] width 901 height 43
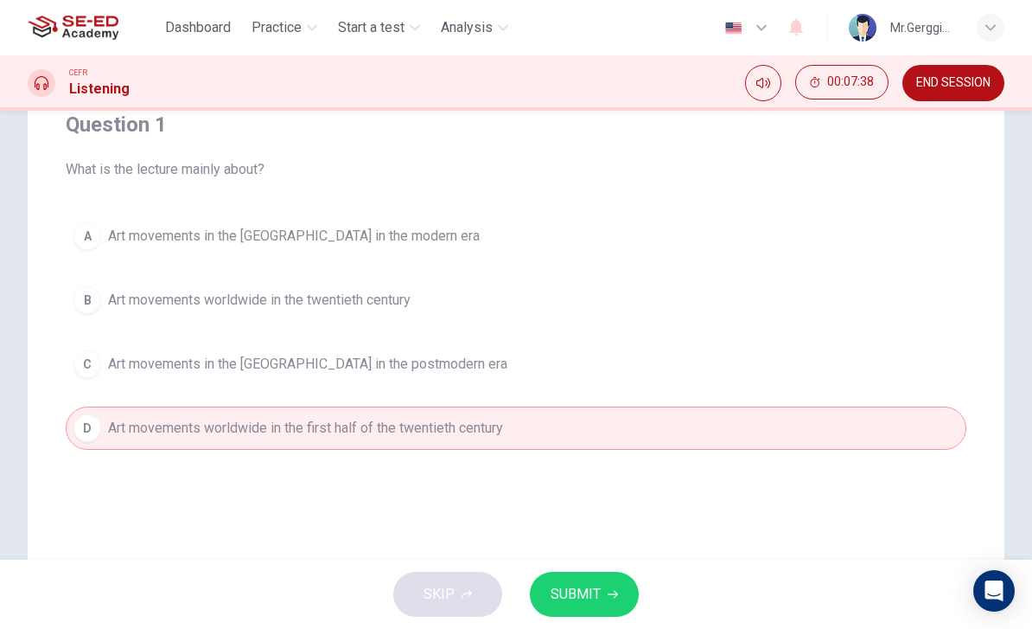
click at [605, 596] on button "SUBMIT" at bounding box center [584, 593] width 109 height 45
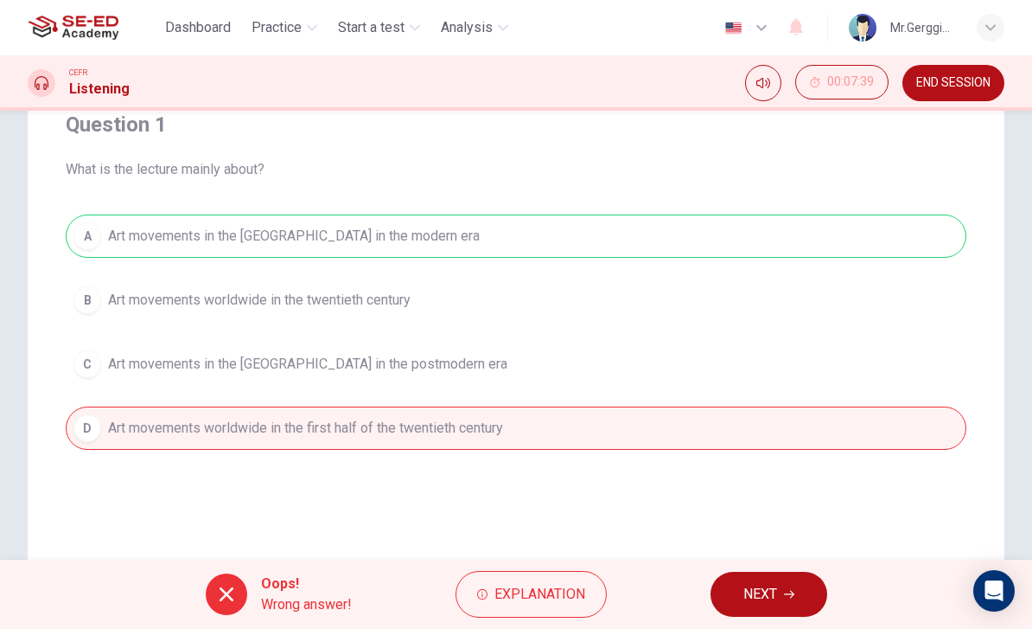
click at [540, 588] on span "Explanation" at bounding box center [540, 594] width 91 height 24
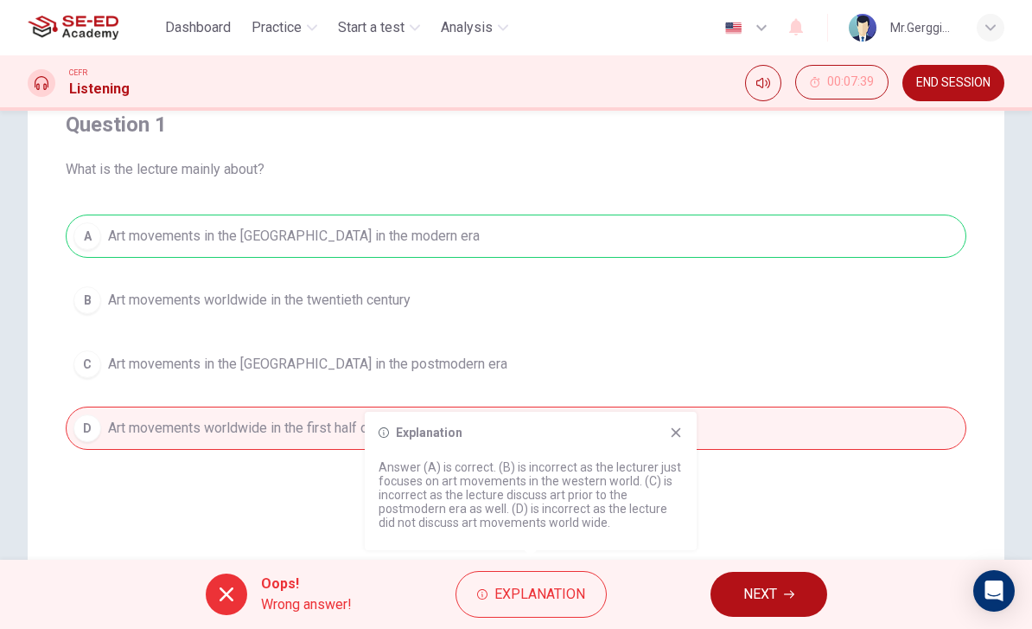
click at [759, 580] on button "NEXT" at bounding box center [769, 593] width 117 height 45
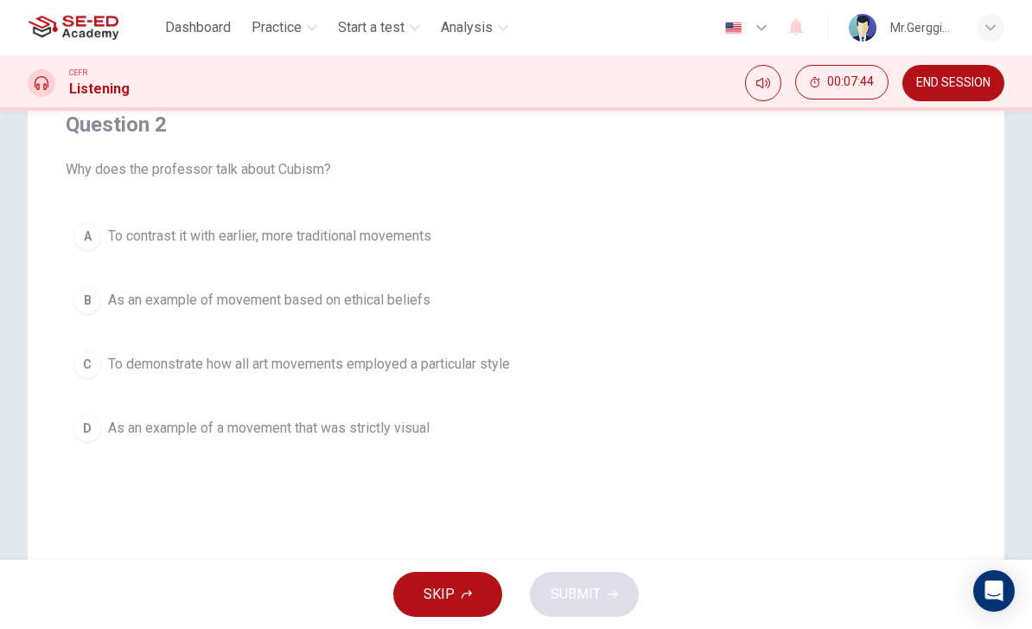
click at [82, 294] on div "B" at bounding box center [87, 300] width 28 height 28
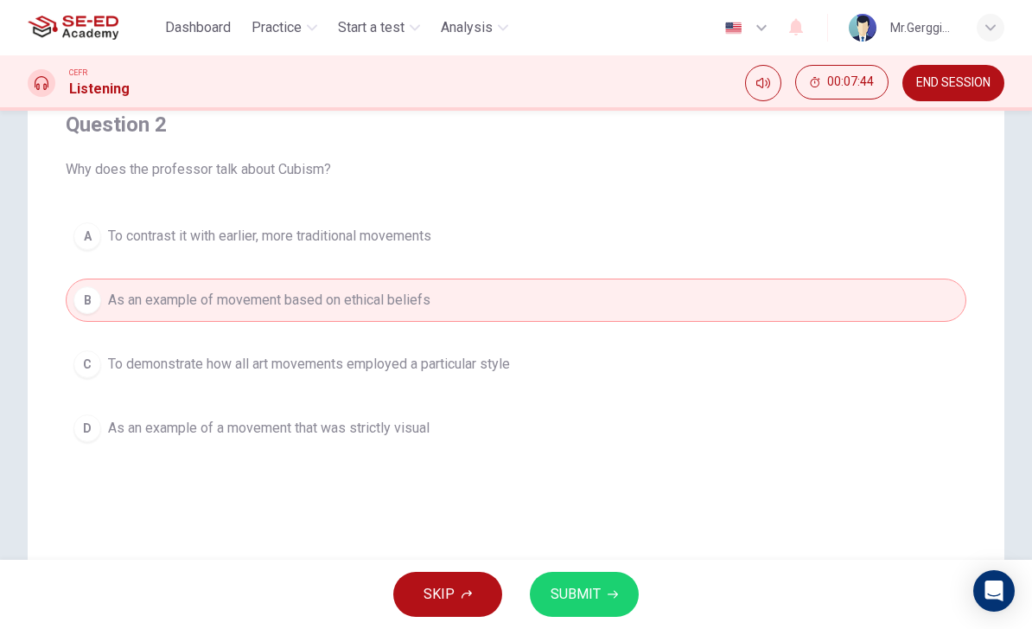
click at [607, 573] on button "SUBMIT" at bounding box center [584, 593] width 109 height 45
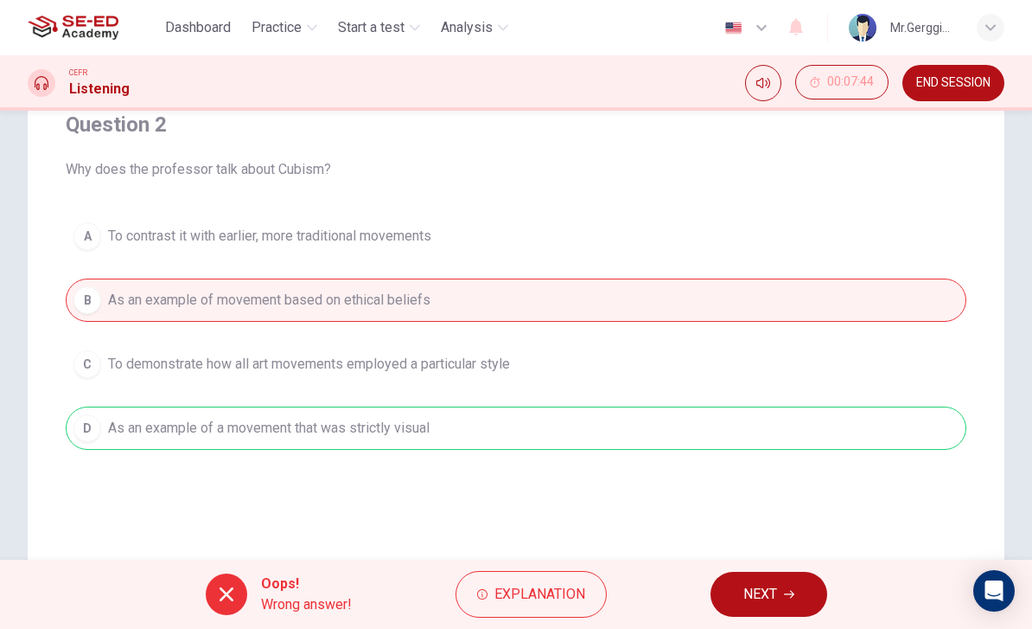
click at [736, 585] on button "NEXT" at bounding box center [769, 593] width 117 height 45
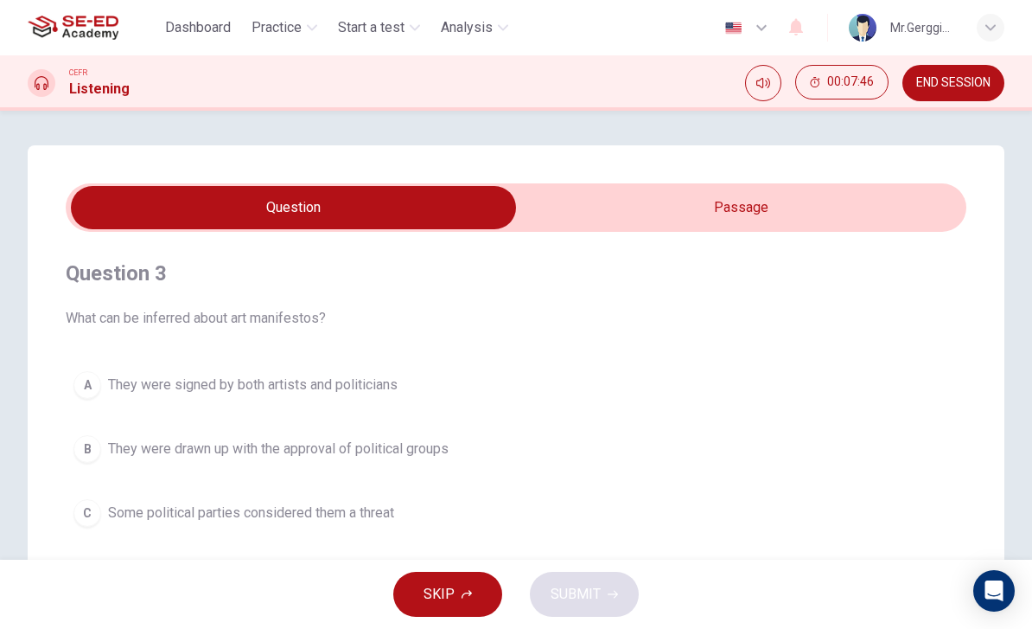
scroll to position [0, 0]
click at [805, 198] on input "checkbox" at bounding box center [293, 207] width 1351 height 43
checkbox input "true"
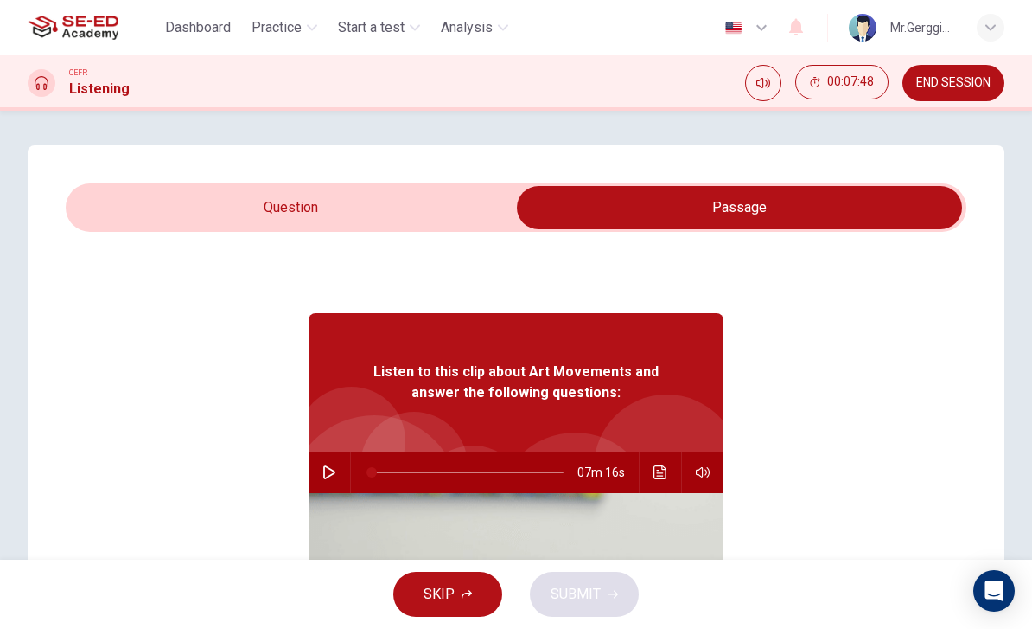
click at [666, 463] on button "Click to see the audio transcription" at bounding box center [661, 471] width 28 height 41
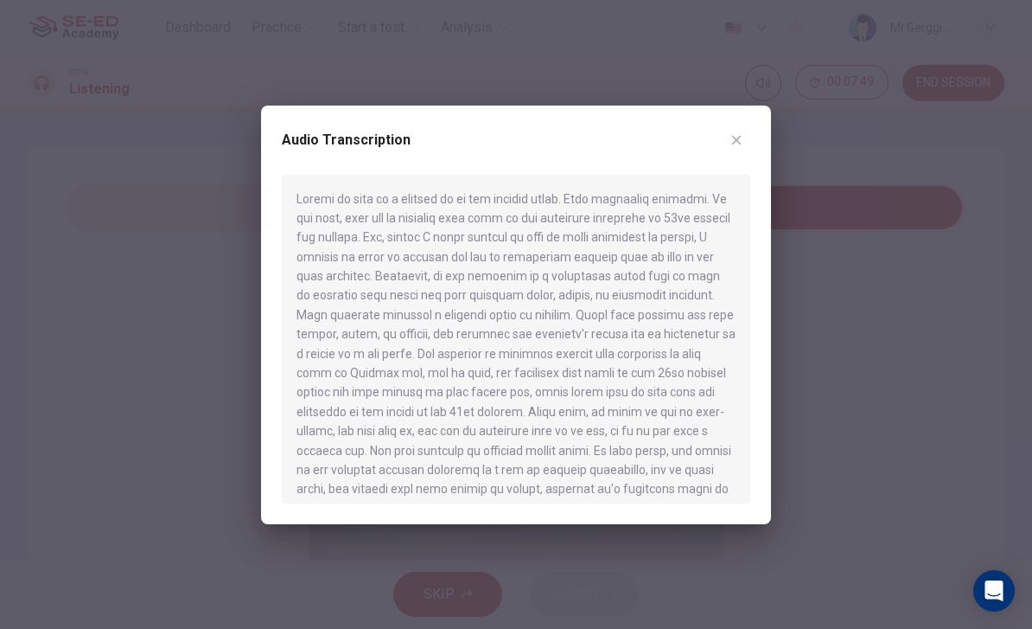
click at [844, 331] on div at bounding box center [516, 314] width 1032 height 629
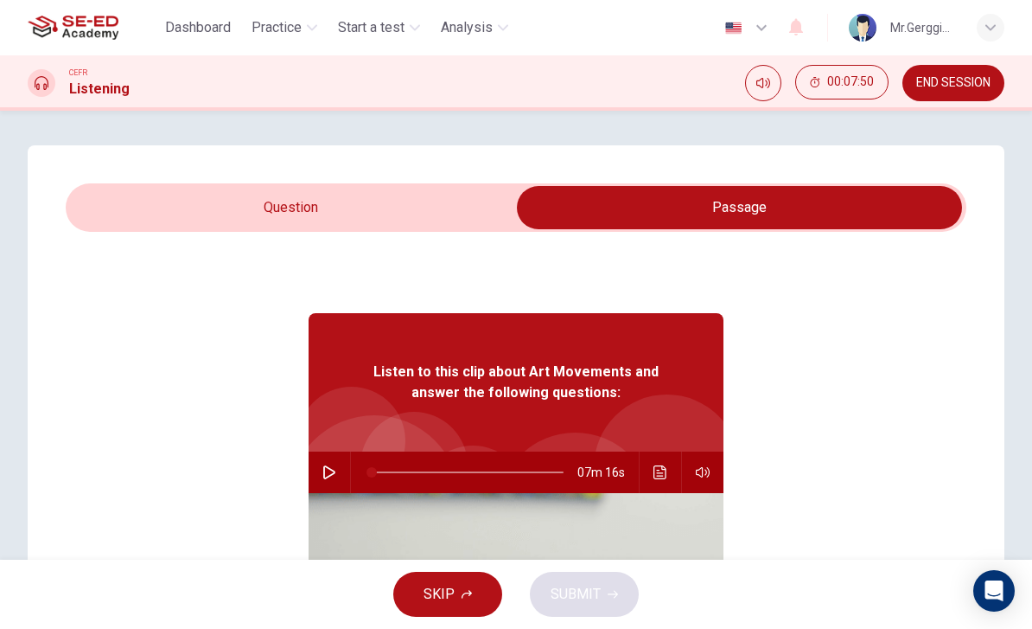
click at [310, 456] on div "07m 16s" at bounding box center [516, 471] width 415 height 41
